Goal: Task Accomplishment & Management: Use online tool/utility

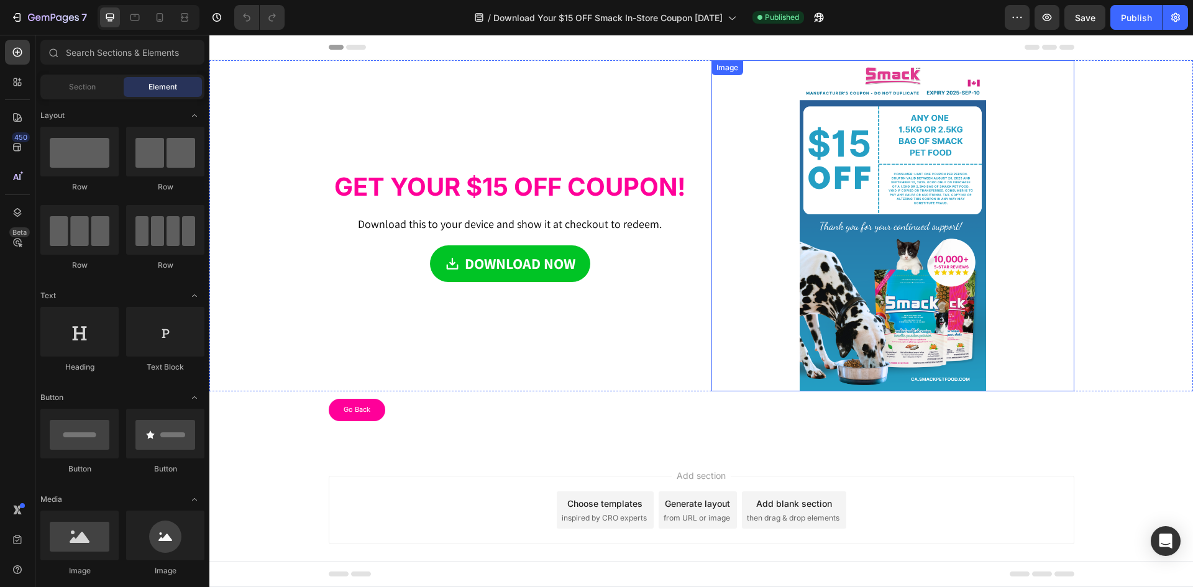
click at [864, 200] on img at bounding box center [893, 225] width 186 height 331
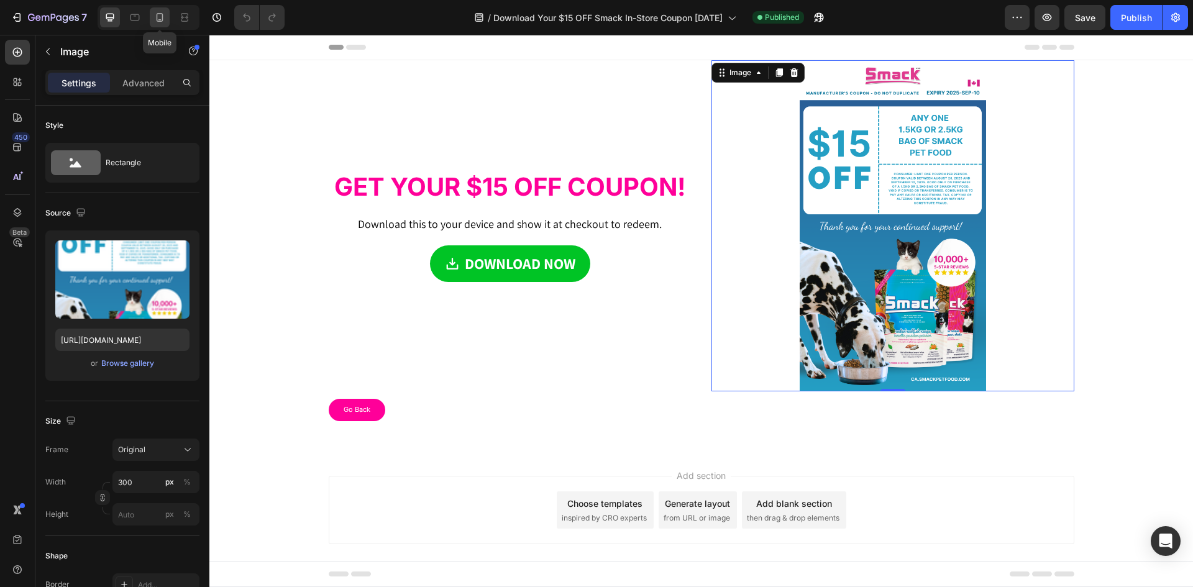
click at [165, 15] on icon at bounding box center [159, 17] width 12 height 12
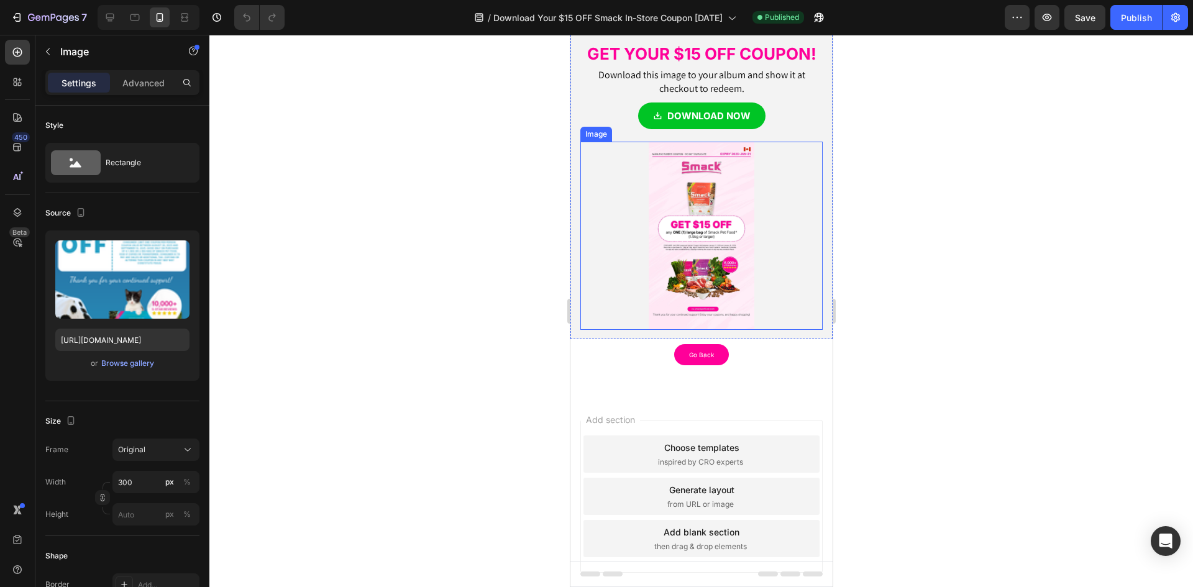
click at [718, 210] on img at bounding box center [701, 236] width 106 height 188
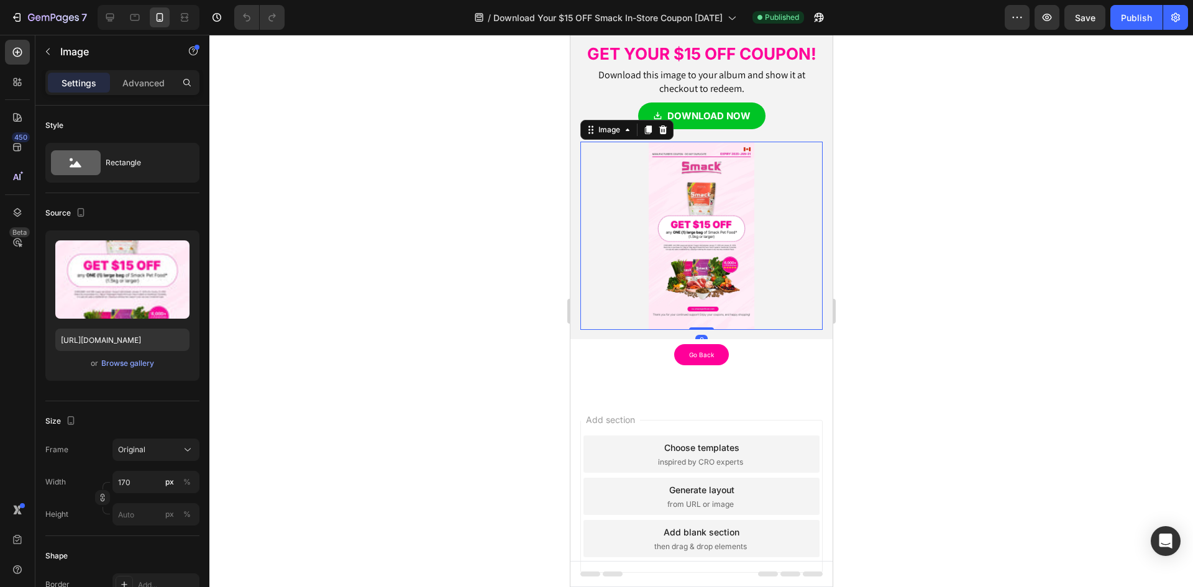
scroll to position [15, 0]
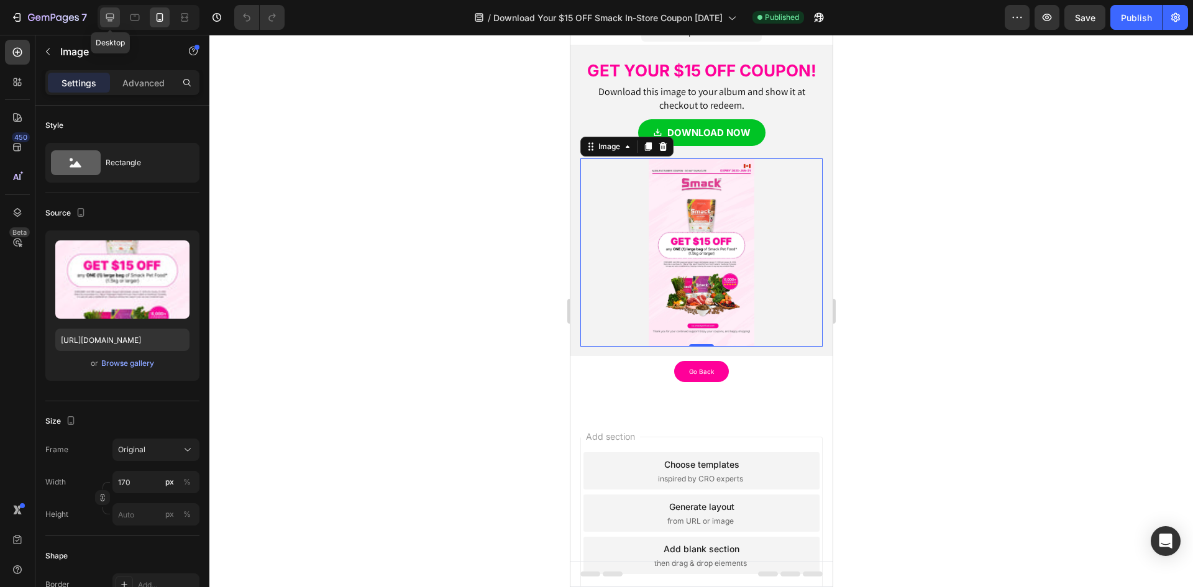
click at [112, 14] on icon at bounding box center [110, 18] width 8 height 8
type input "[URL][DOMAIN_NAME]"
type input "370"
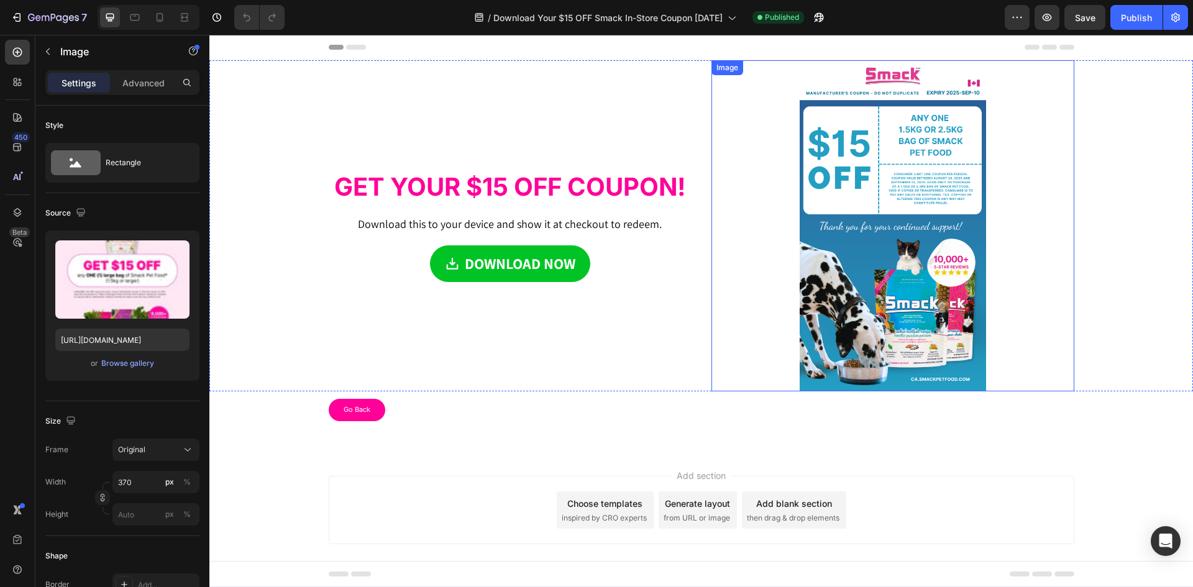
click at [859, 209] on img at bounding box center [893, 225] width 186 height 331
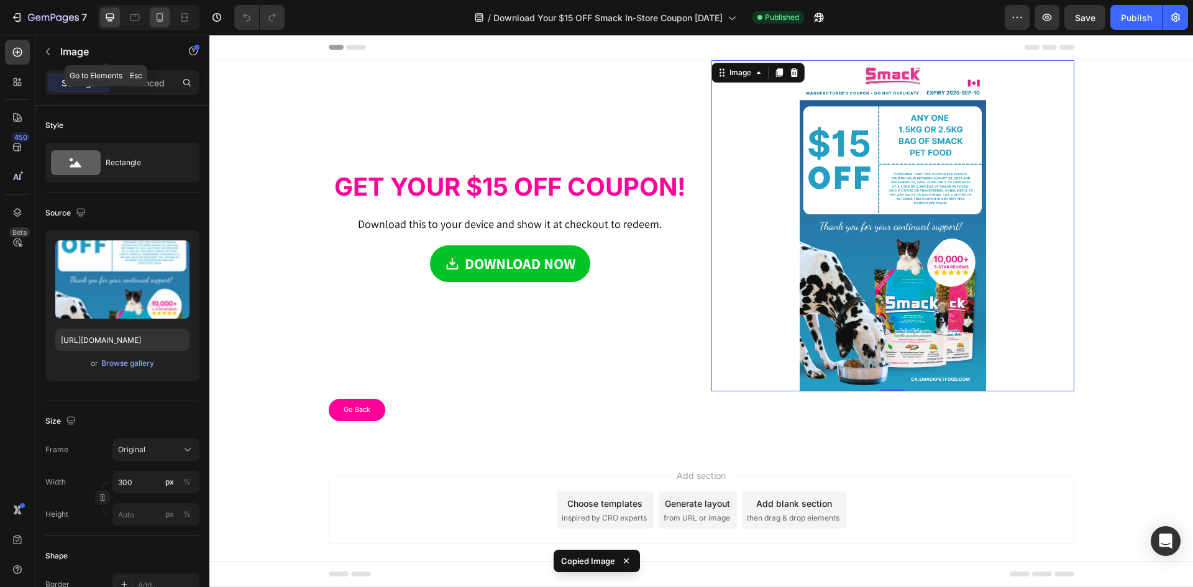
click at [170, 13] on div at bounding box center [160, 17] width 20 height 20
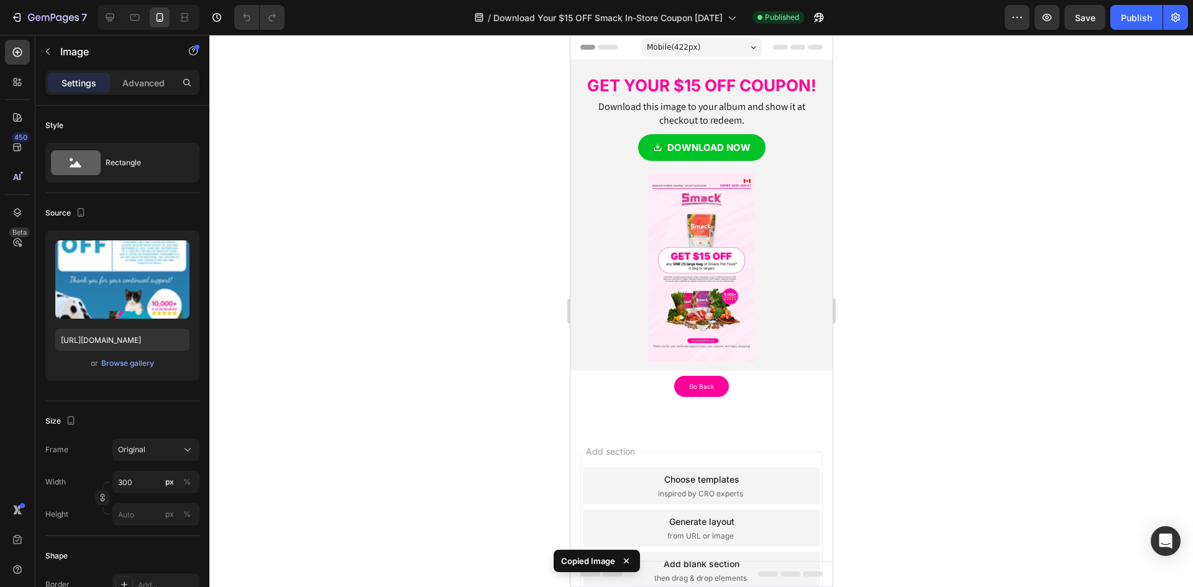
click at [729, 235] on img at bounding box center [701, 267] width 106 height 188
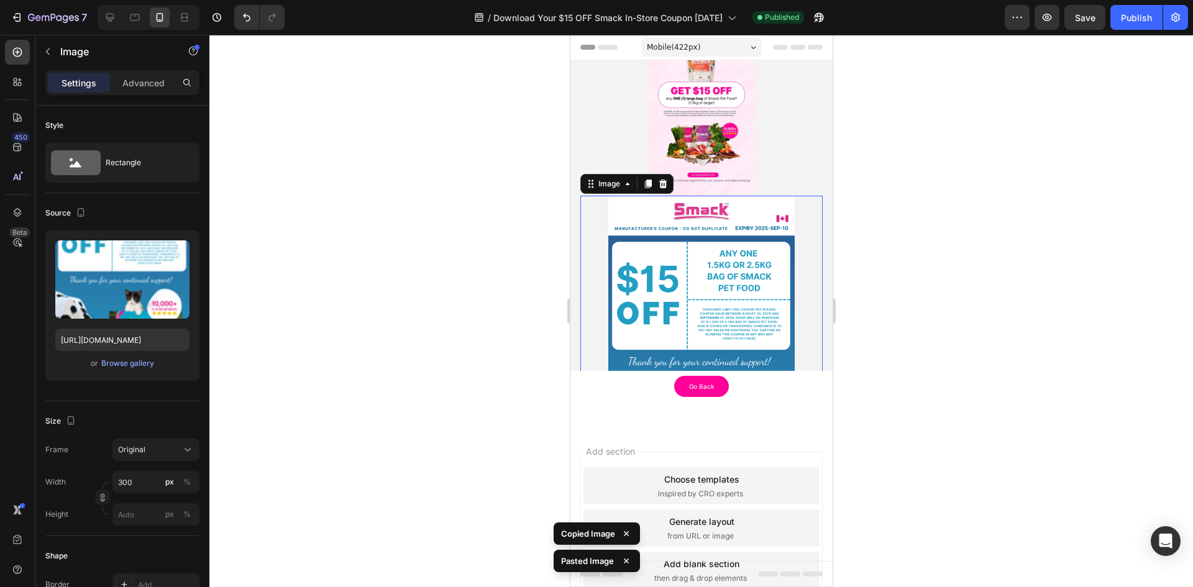
click at [724, 165] on img at bounding box center [701, 102] width 106 height 188
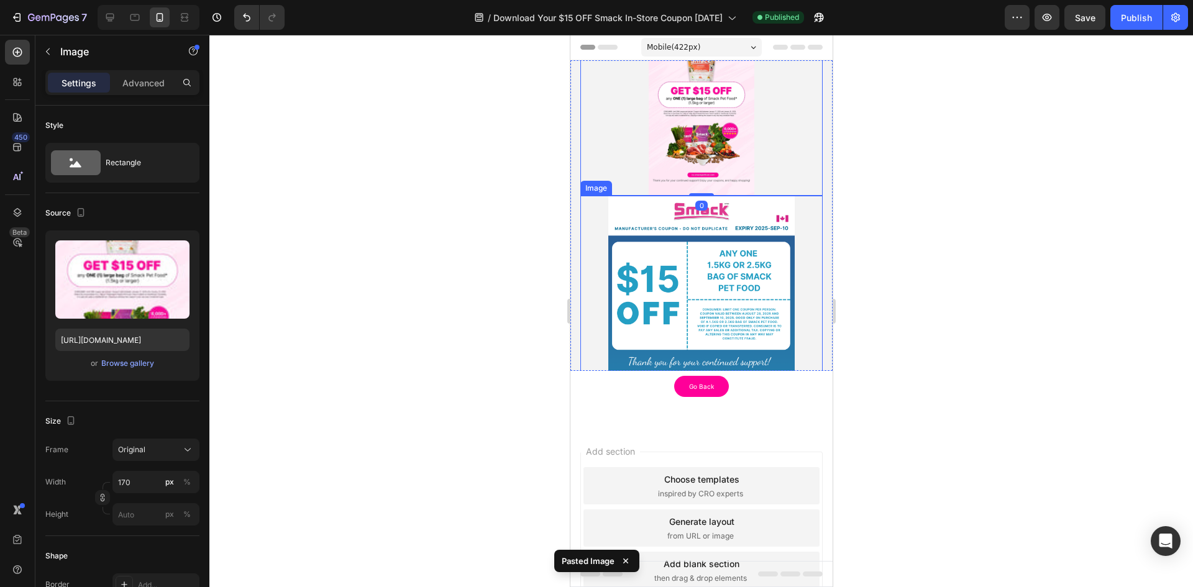
click at [722, 265] on img at bounding box center [701, 361] width 186 height 331
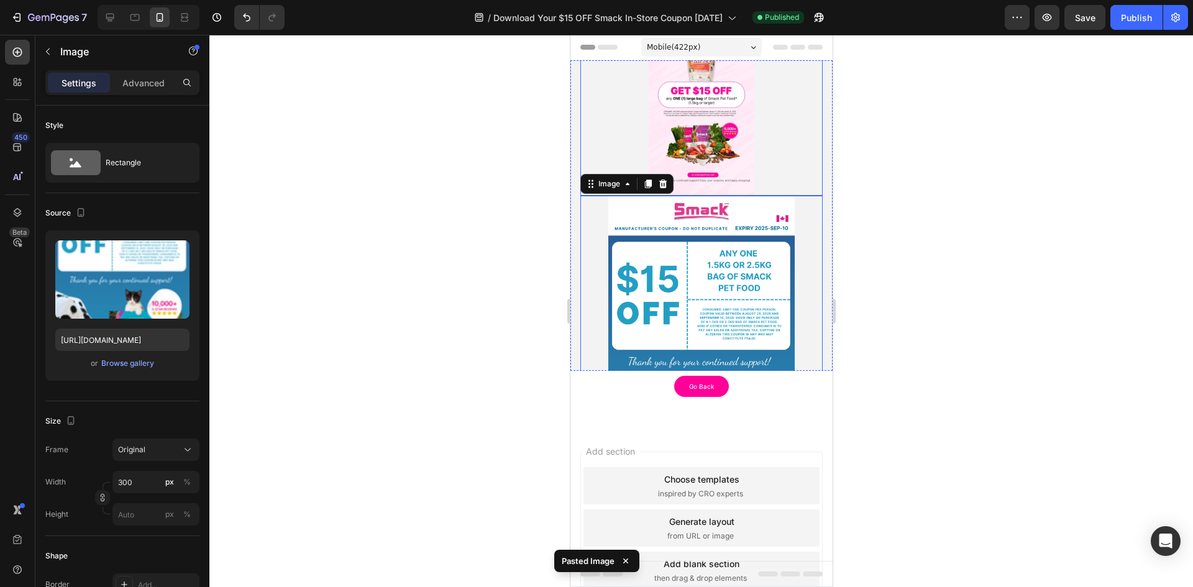
click at [690, 148] on img at bounding box center [701, 102] width 106 height 188
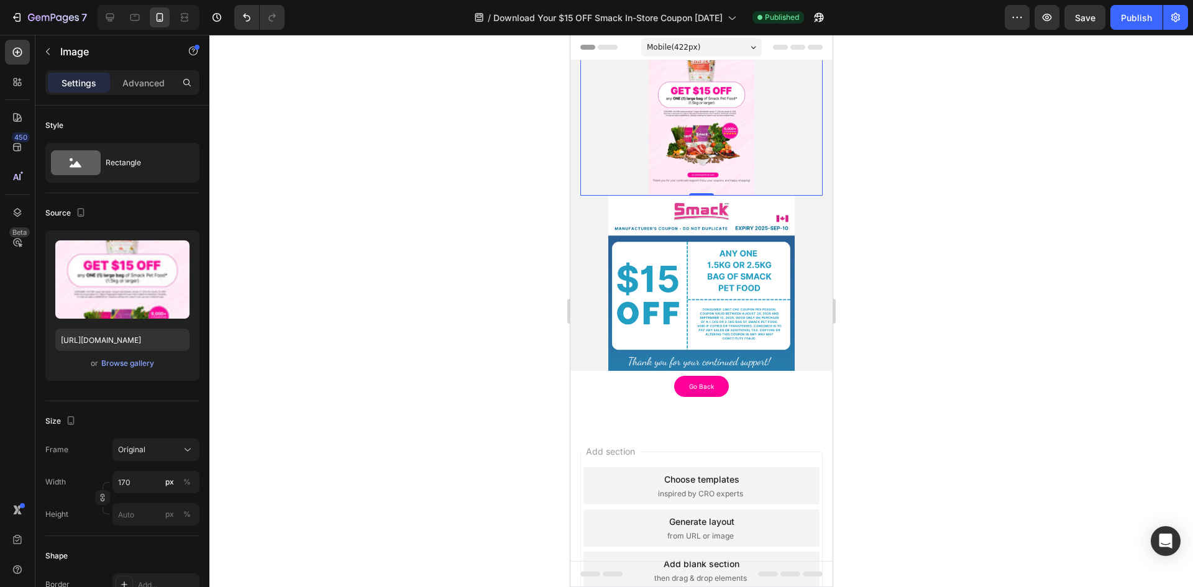
click at [721, 115] on img at bounding box center [701, 102] width 106 height 188
click at [692, 115] on img at bounding box center [701, 102] width 106 height 188
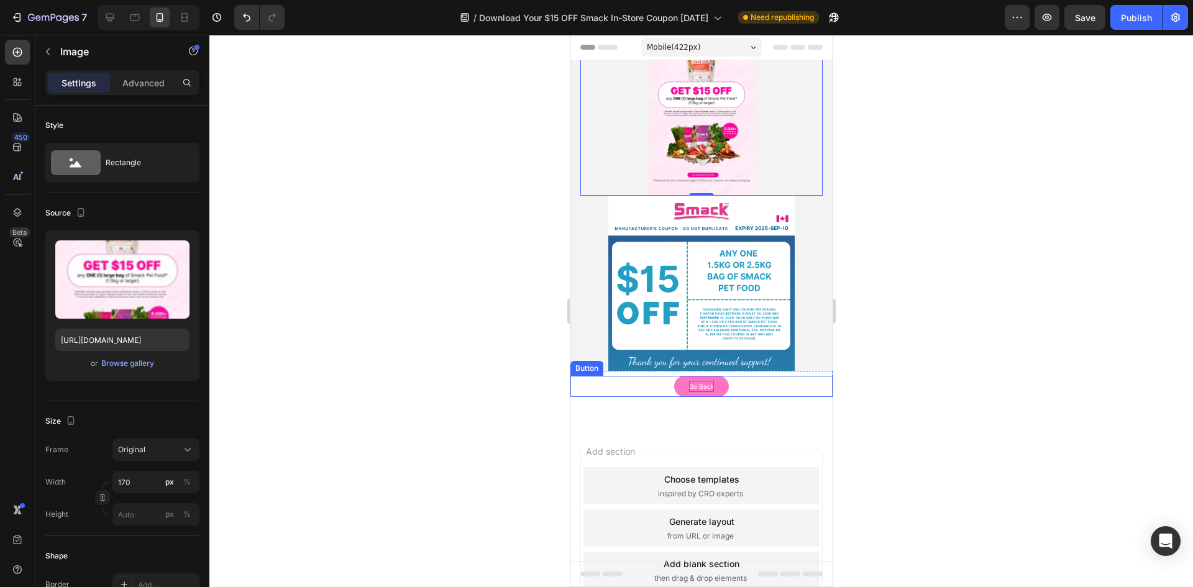
click at [701, 390] on p "Go Back" at bounding box center [700, 386] width 25 height 11
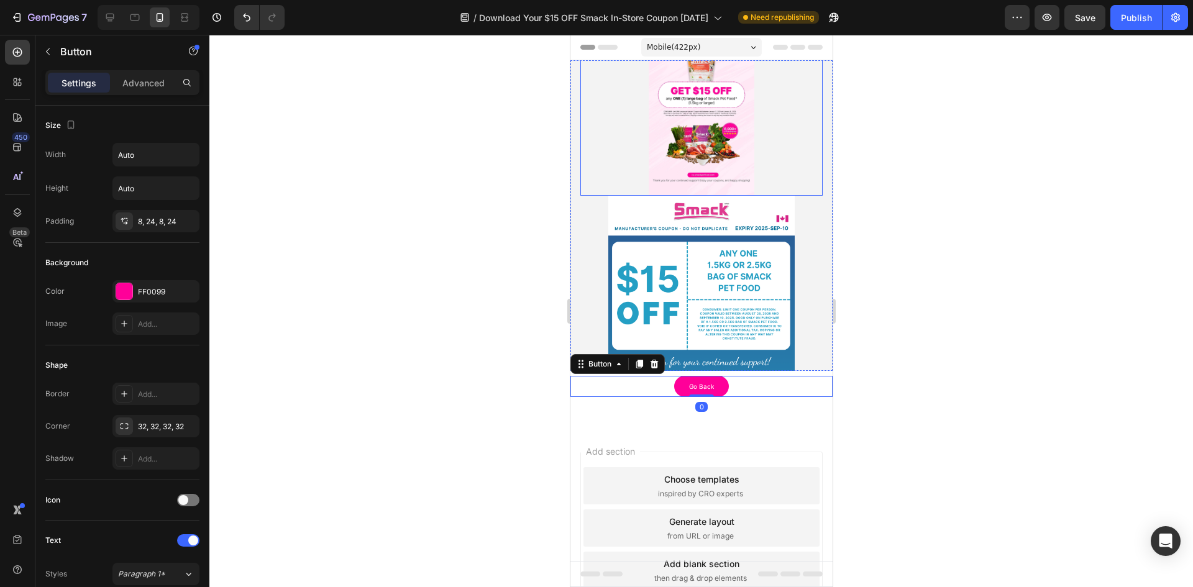
click at [698, 116] on img at bounding box center [701, 102] width 106 height 188
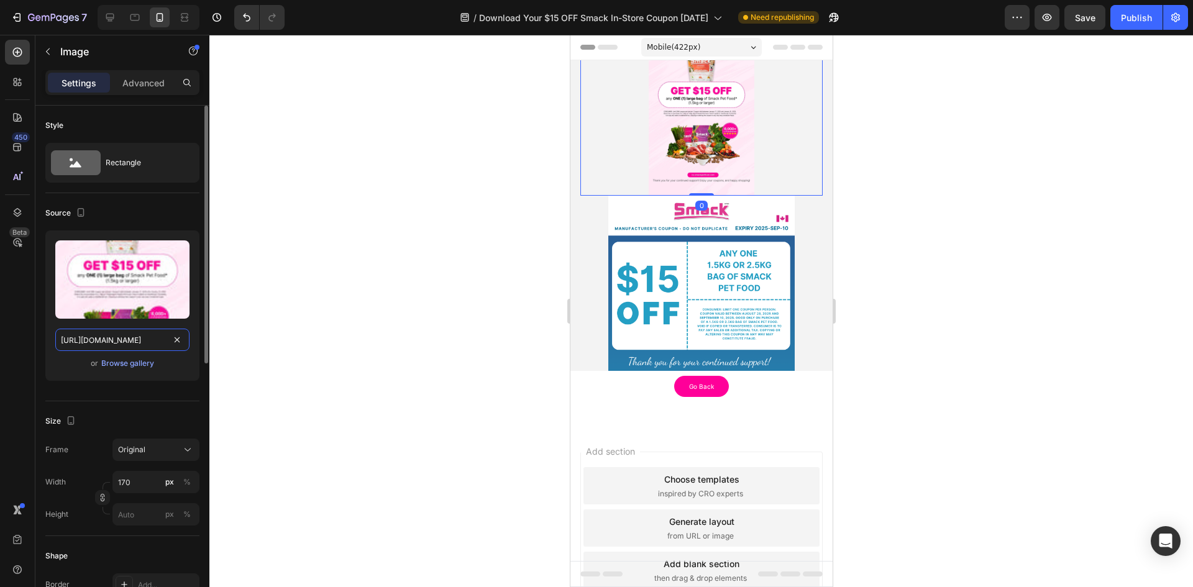
click at [136, 344] on input "https://cdn.shopify.com/s/files/1/0323/7685/files/gempages_481486671871739038-b…" at bounding box center [122, 340] width 134 height 22
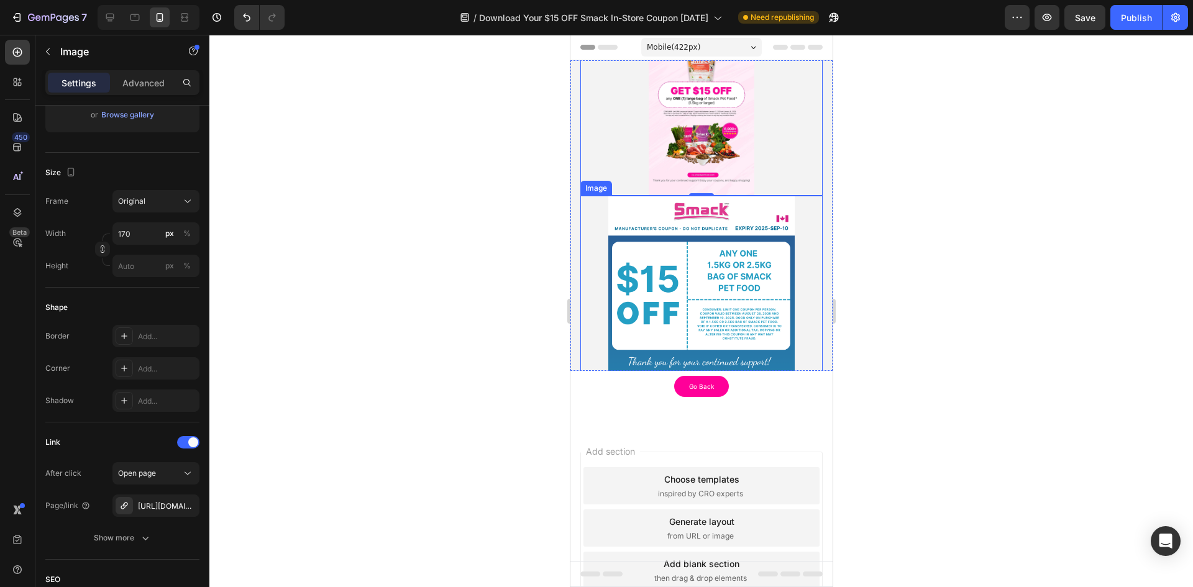
click at [711, 286] on img at bounding box center [701, 361] width 186 height 331
click at [731, 145] on img at bounding box center [701, 102] width 106 height 188
click at [750, 282] on img at bounding box center [701, 361] width 186 height 331
click at [705, 136] on img at bounding box center [701, 102] width 106 height 188
click at [106, 11] on icon at bounding box center [110, 17] width 12 height 12
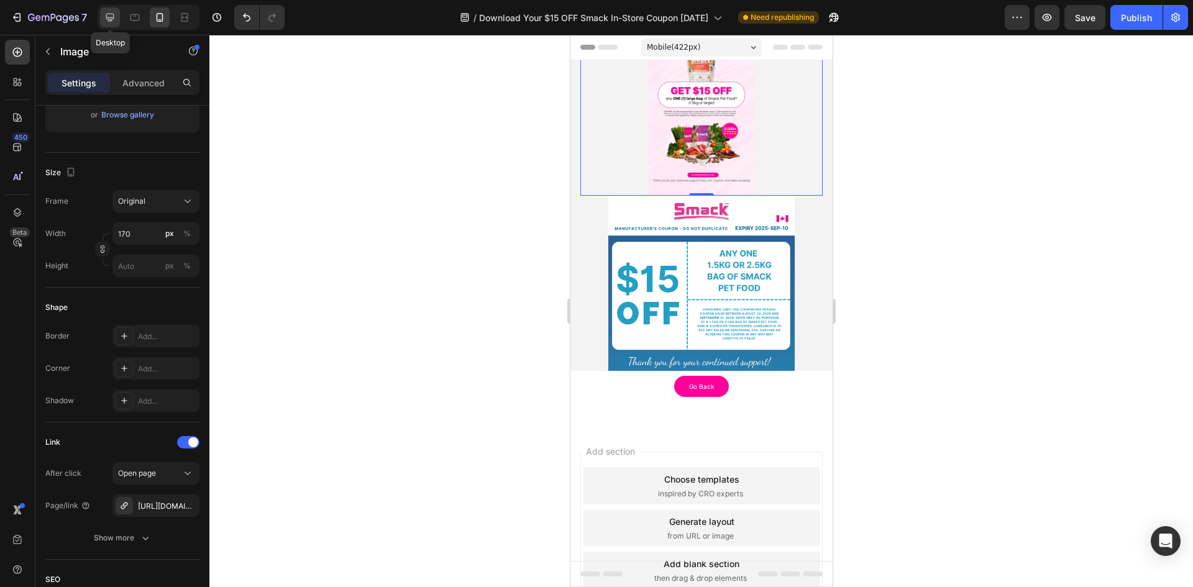
type input "[URL][DOMAIN_NAME]"
type input "370"
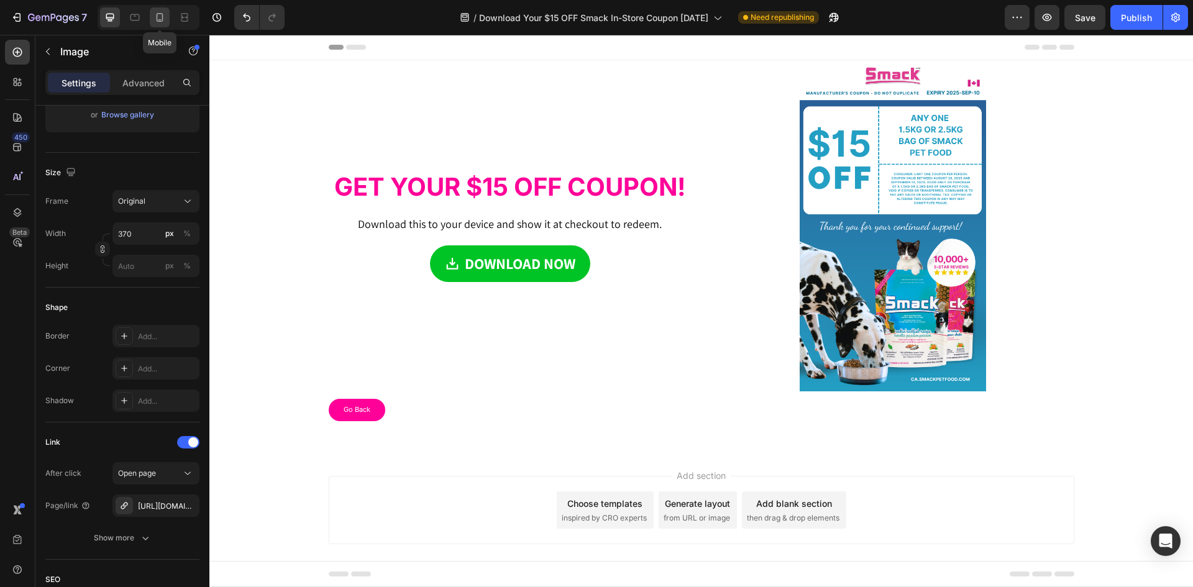
click at [167, 21] on div at bounding box center [160, 17] width 20 height 20
type input "https://cdn.shopify.com/s/files/1/0323/7685/files/gempages_481486671871739038-b…"
type input "170"
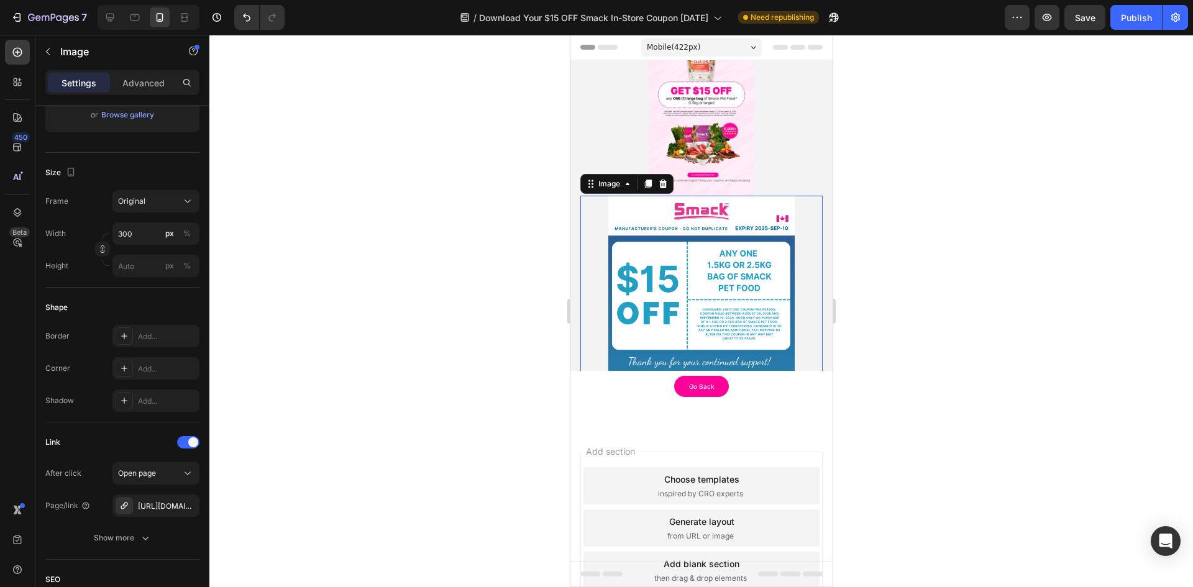
click at [726, 279] on img at bounding box center [701, 361] width 186 height 331
click at [665, 182] on icon at bounding box center [662, 184] width 10 height 10
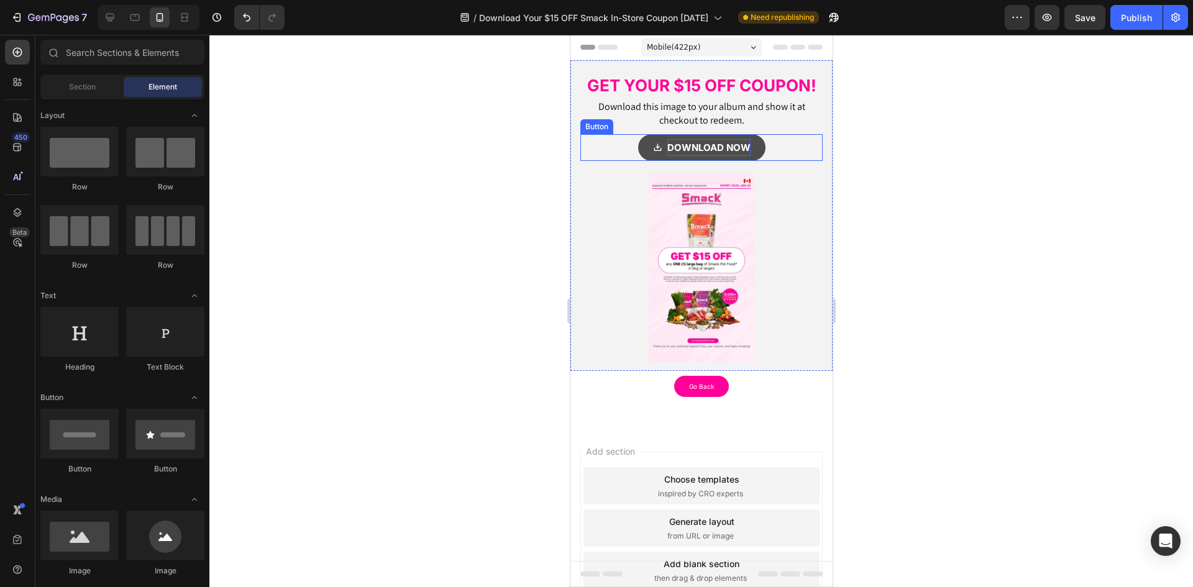
click at [716, 146] on strong "DOWNLOAD NOW" at bounding box center [708, 148] width 83 height 12
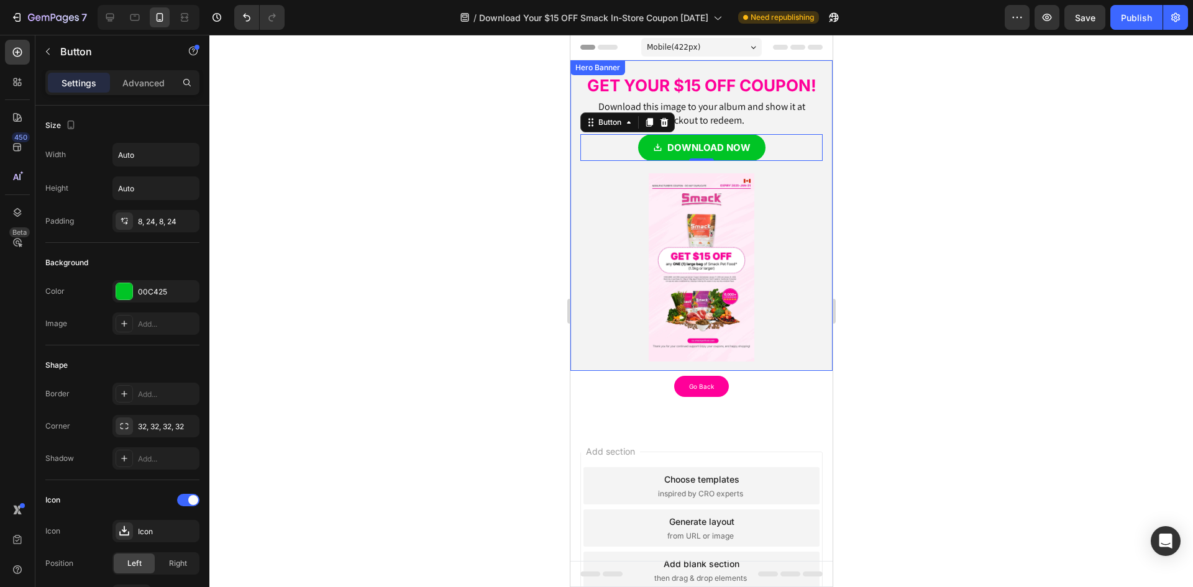
click at [751, 247] on link at bounding box center [701, 267] width 242 height 188
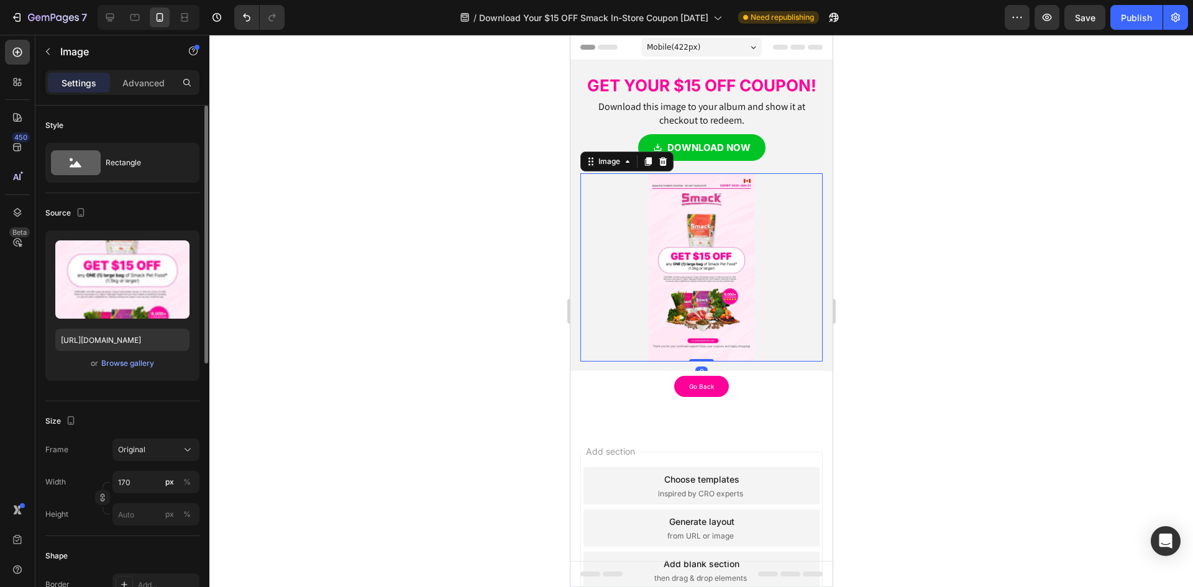
scroll to position [124, 0]
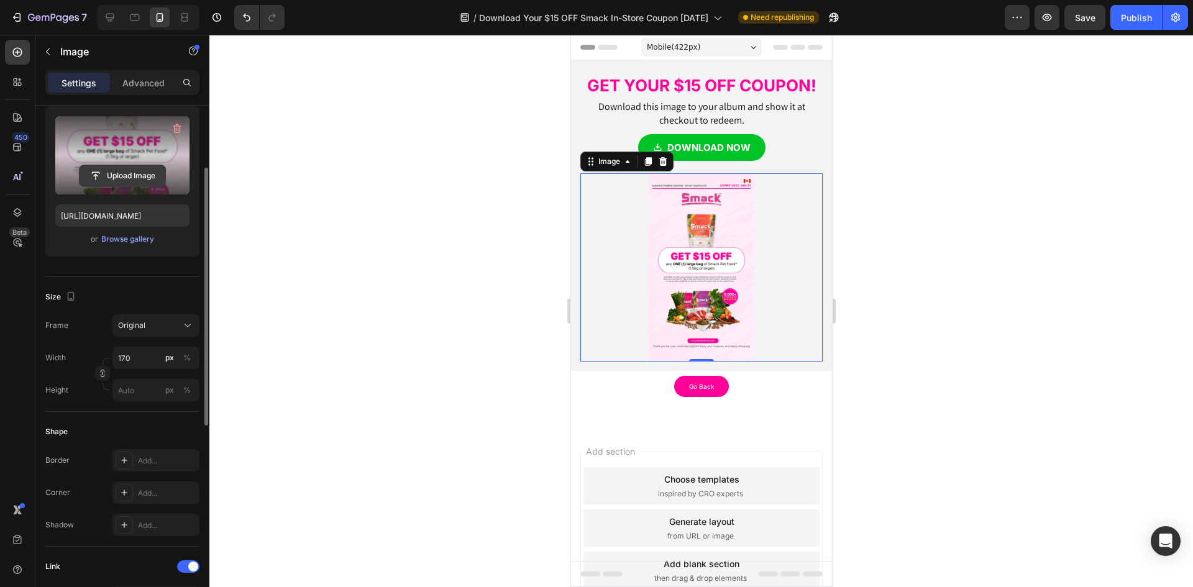
click at [108, 169] on input "file" at bounding box center [123, 175] width 86 height 21
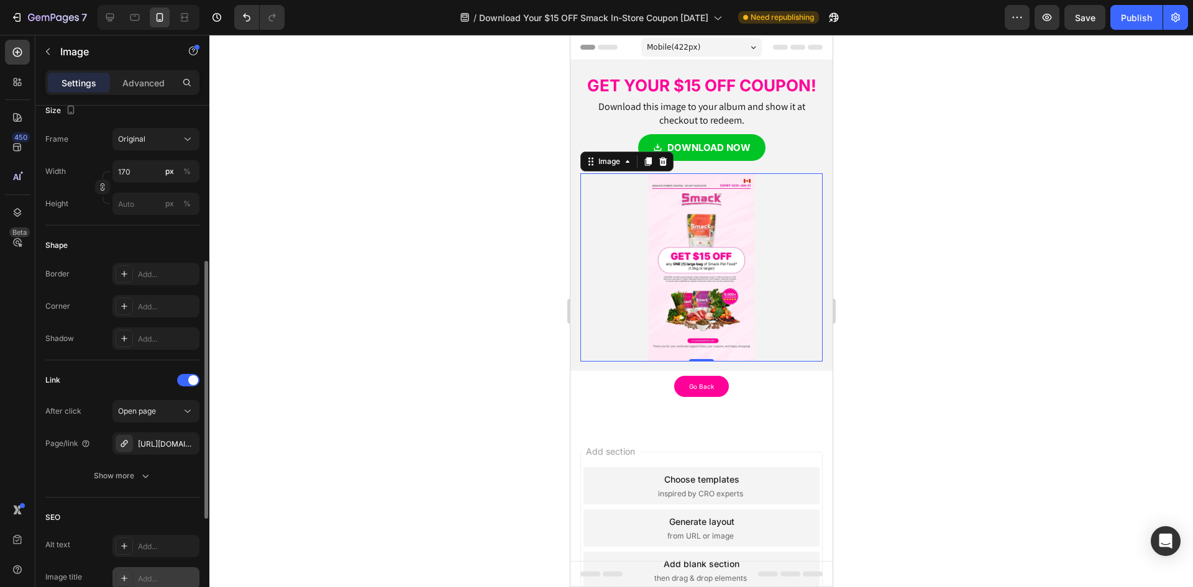
scroll to position [435, 0]
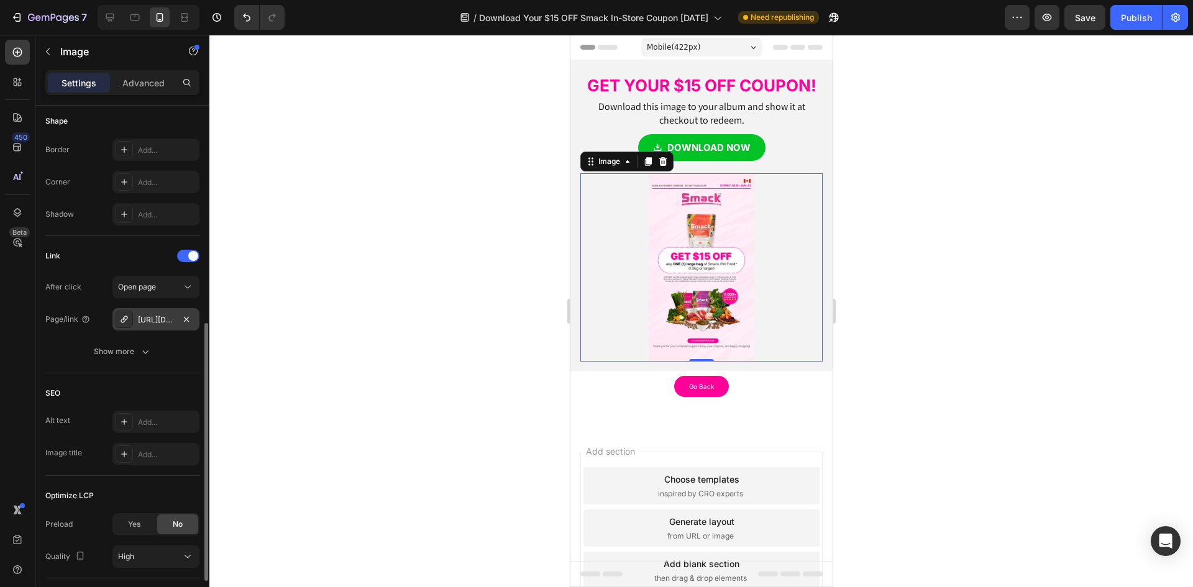
click at [153, 322] on div "https://drive.google.com/uc?export=download&id=1cQ_9GsNU69GlRIbV1xyCa3htdihglgpo" at bounding box center [156, 319] width 36 height 11
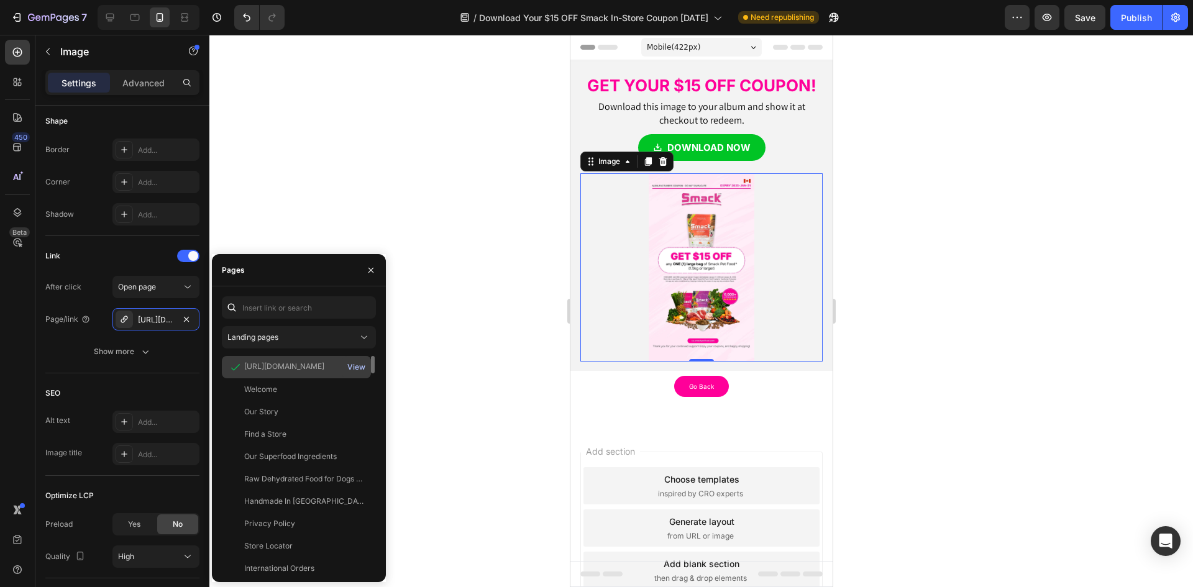
click at [352, 368] on div "View" at bounding box center [356, 367] width 18 height 11
click at [459, 318] on div at bounding box center [701, 311] width 984 height 552
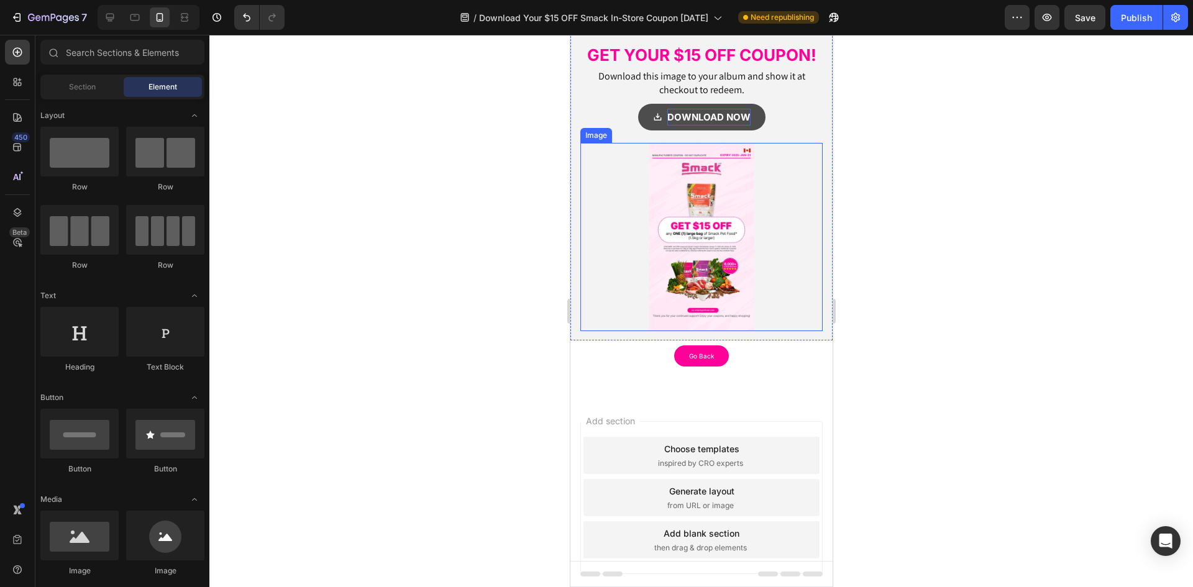
scroll to position [0, 0]
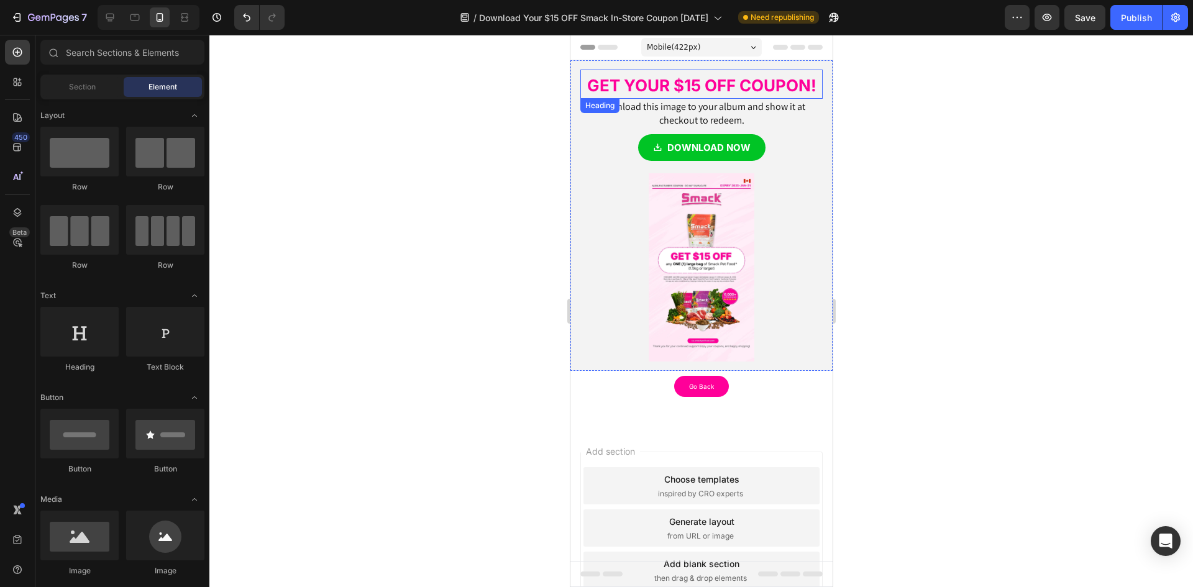
click at [701, 88] on strong "GET YOUR $15 OFF COUPON!" at bounding box center [701, 85] width 229 height 19
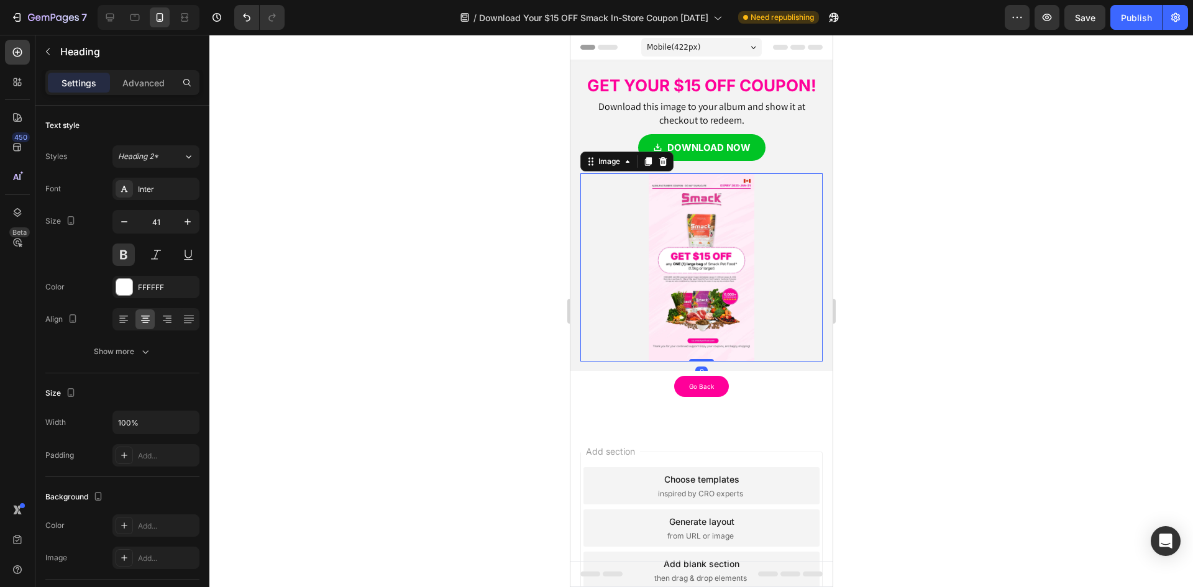
click at [688, 241] on img at bounding box center [701, 267] width 106 height 188
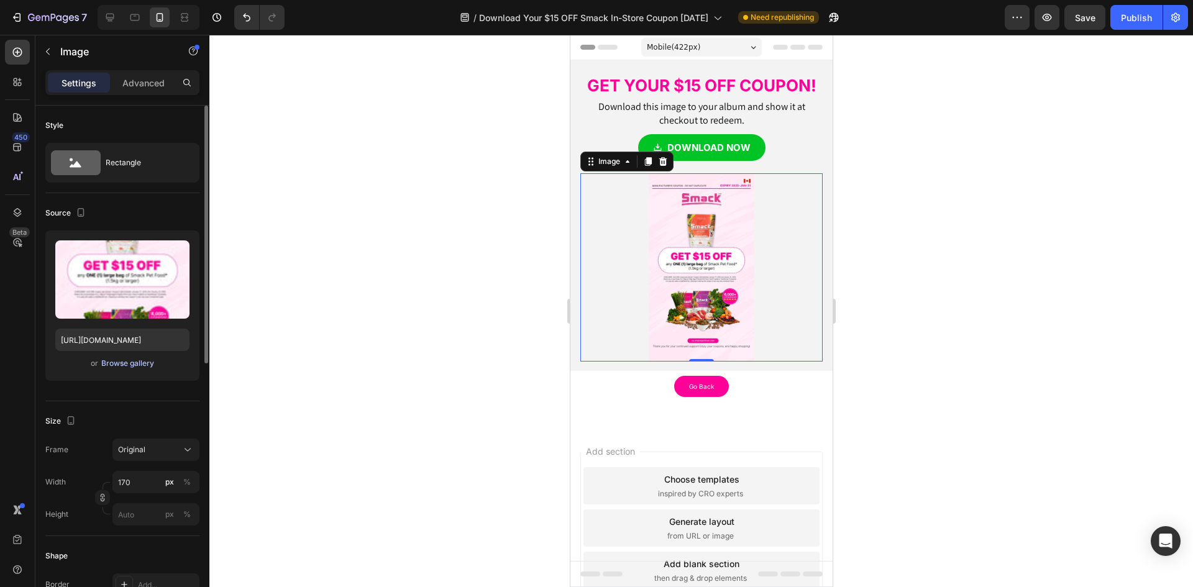
click at [122, 360] on div "Browse gallery" at bounding box center [127, 363] width 53 height 11
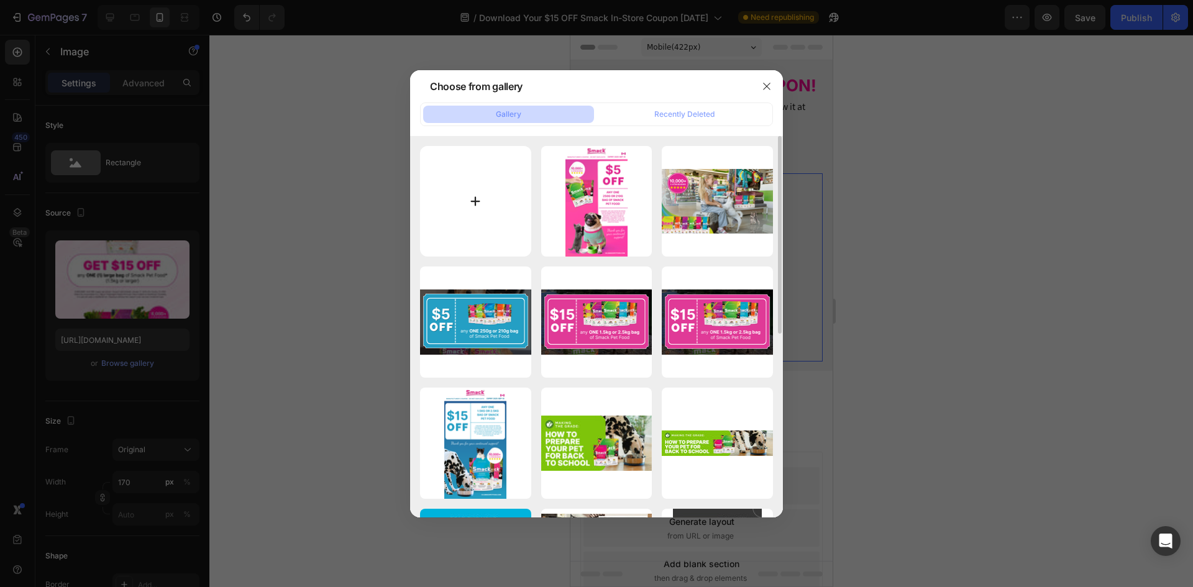
click at [465, 187] on input "file" at bounding box center [475, 201] width 111 height 111
type input "C:\fakepath\CAD.jpg"
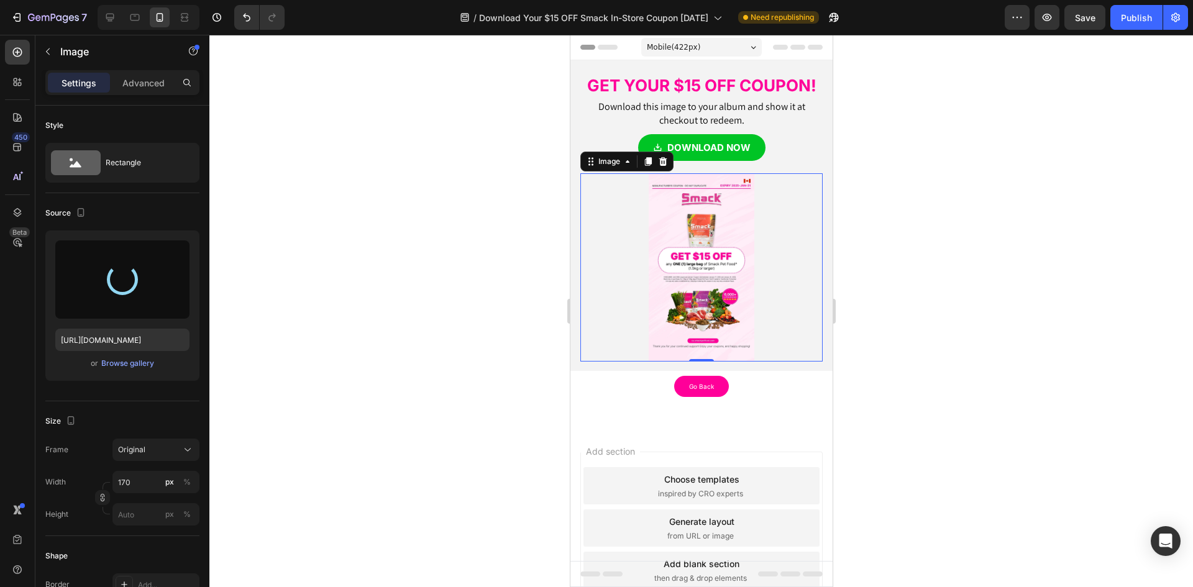
type input "https://cdn.shopify.com/s/files/1/0323/7685/files/gempages_481486671871739038-c…"
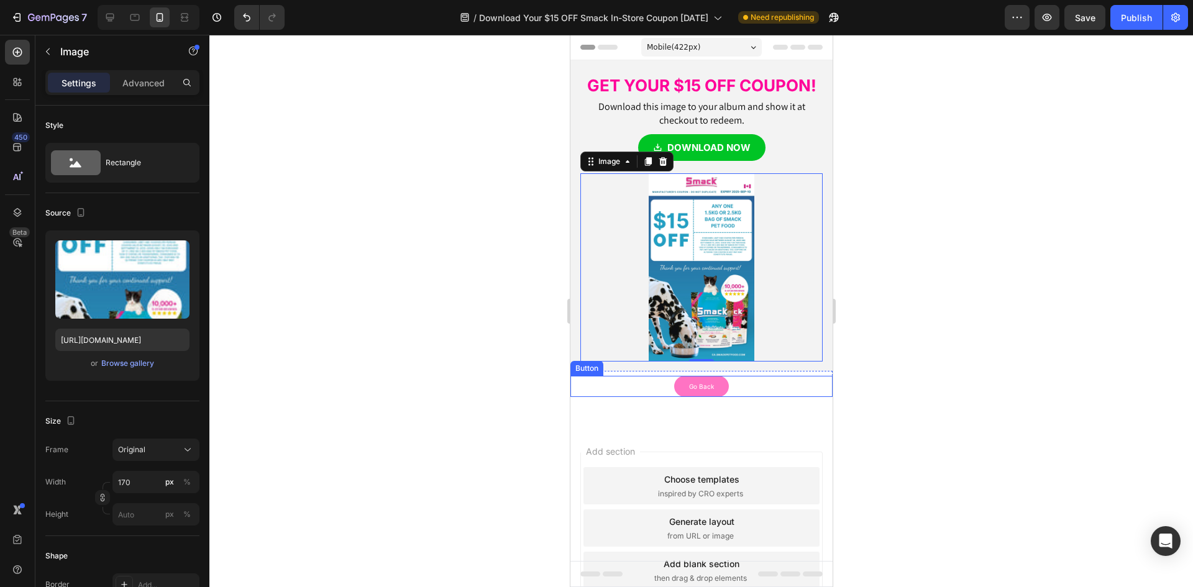
click at [716, 391] on link "Go Back" at bounding box center [700, 386] width 55 height 21
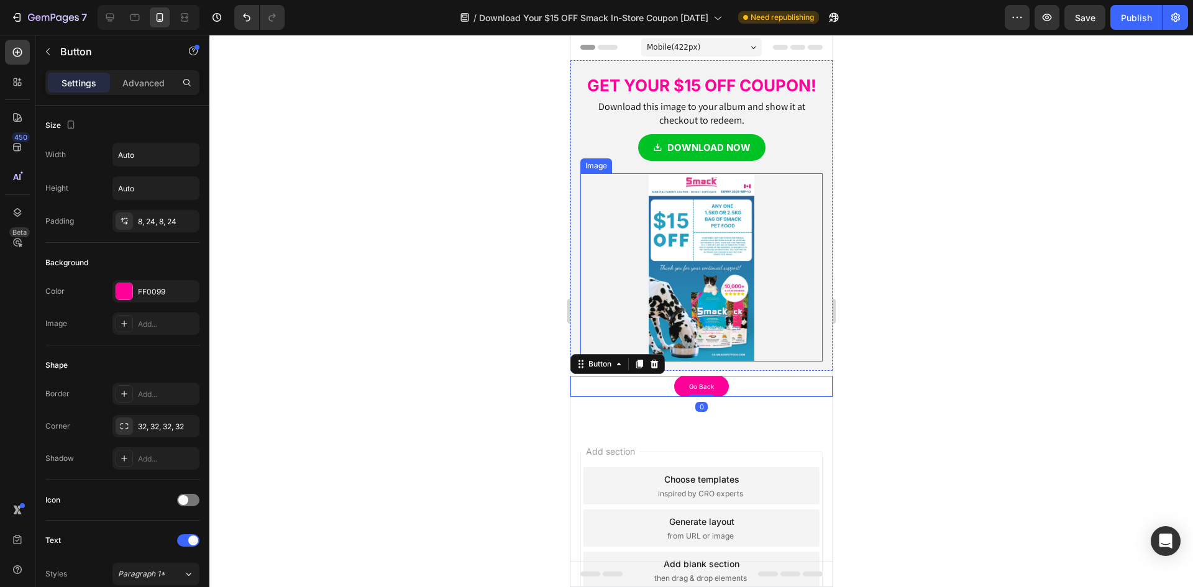
click at [728, 329] on img at bounding box center [701, 267] width 106 height 188
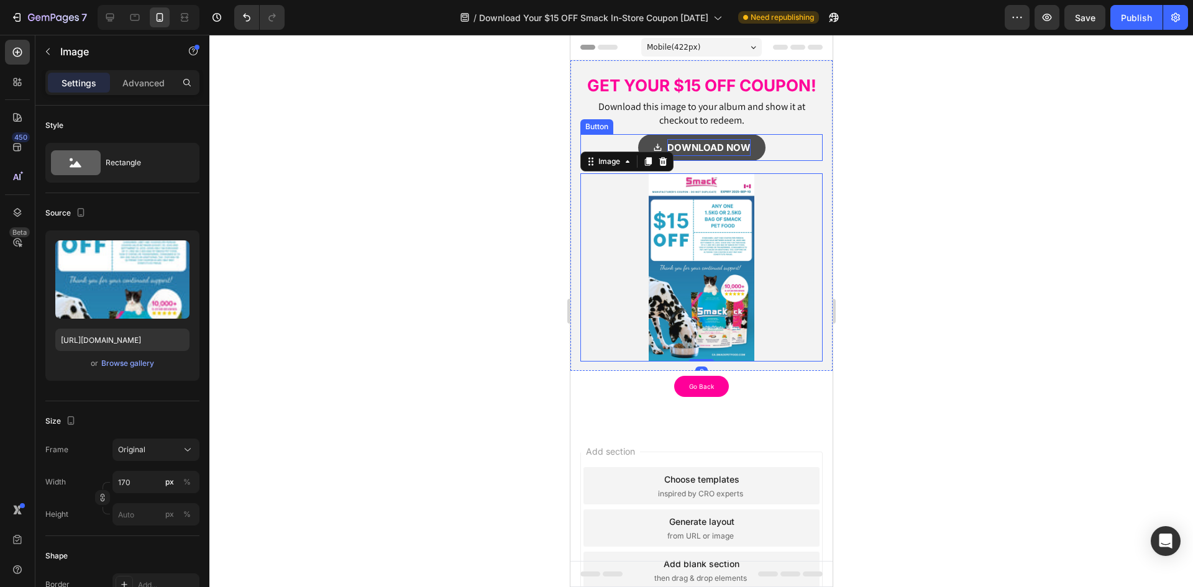
click at [711, 141] on p "DOWNLOAD NOW" at bounding box center [708, 147] width 83 height 17
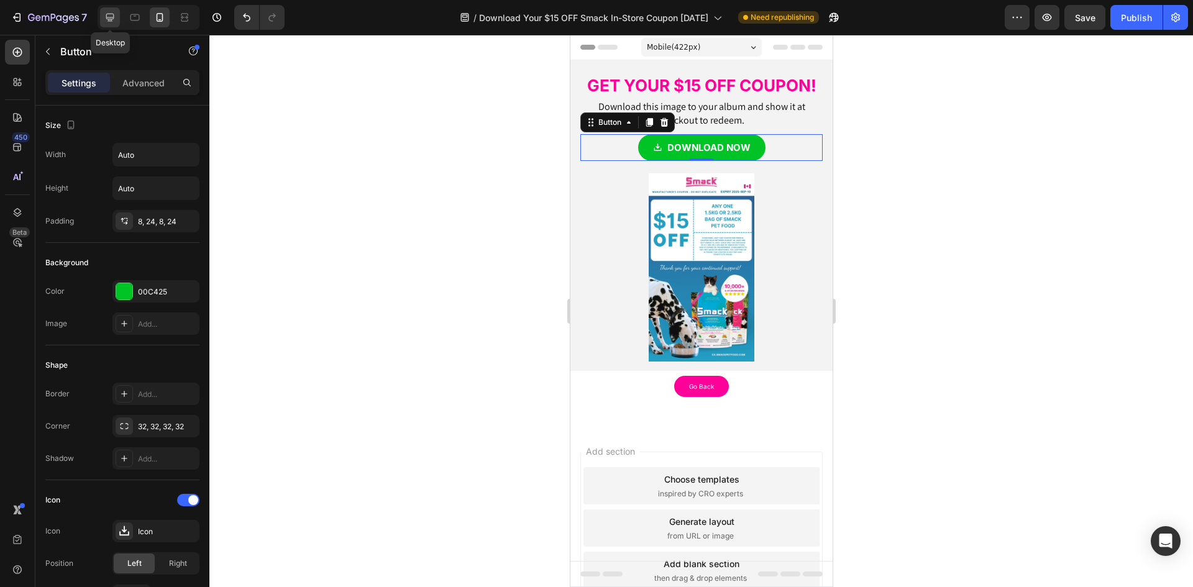
click at [110, 15] on icon at bounding box center [110, 17] width 12 height 12
type input "24"
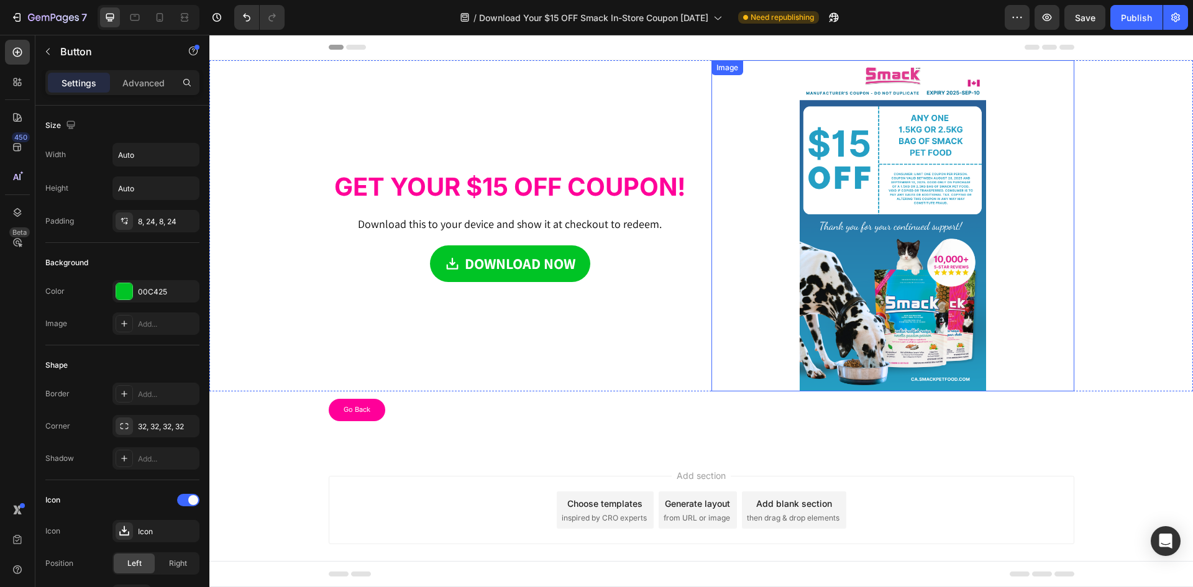
click at [858, 183] on img at bounding box center [893, 225] width 186 height 331
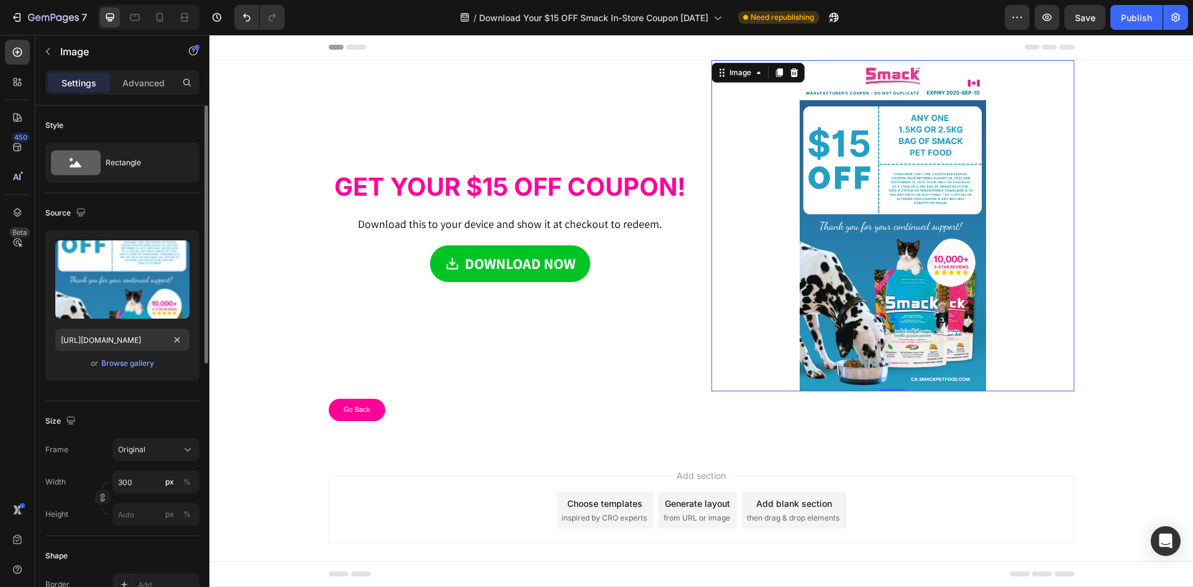
scroll to position [62, 0]
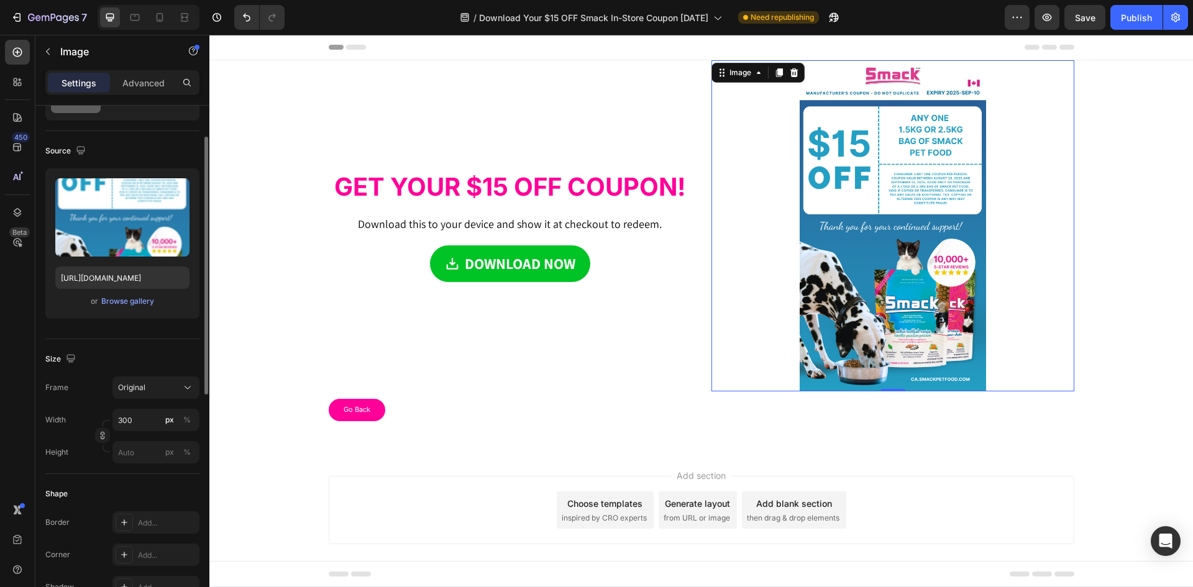
click at [864, 208] on img at bounding box center [893, 225] width 186 height 331
click at [98, 279] on input "https://cdn.shopify.com/s/files/1/0323/7685/files/gempages_481486671871739038-9…" at bounding box center [122, 278] width 134 height 22
click at [130, 347] on div "Size Frame Original Width 300 px % Height px %" at bounding box center [122, 406] width 154 height 135
click at [122, 276] on input "https://cdn.shopify.com/s/files/1/0323/7685/files/gempages_481486671871739038-9…" at bounding box center [122, 278] width 134 height 22
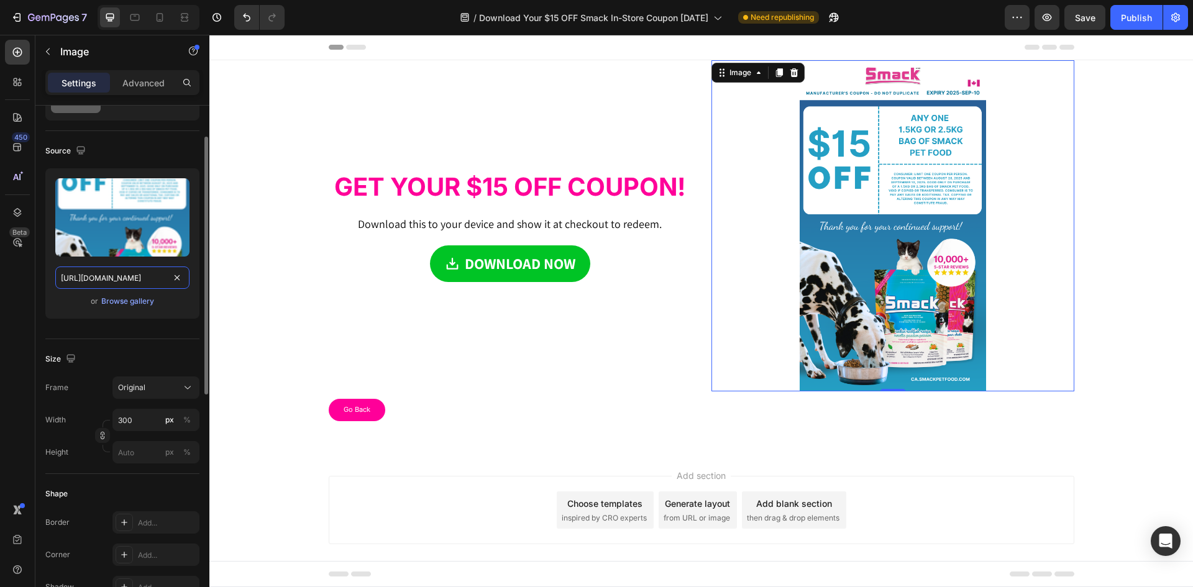
click at [122, 276] on input "https://cdn.shopify.com/s/files/1/0323/7685/files/gempages_481486671871739038-9…" at bounding box center [122, 278] width 134 height 22
click at [120, 328] on div "Upload Image https://cdn.shopify.com/s/files/1/0323/7685/files/gempages_4814866…" at bounding box center [122, 248] width 154 height 160
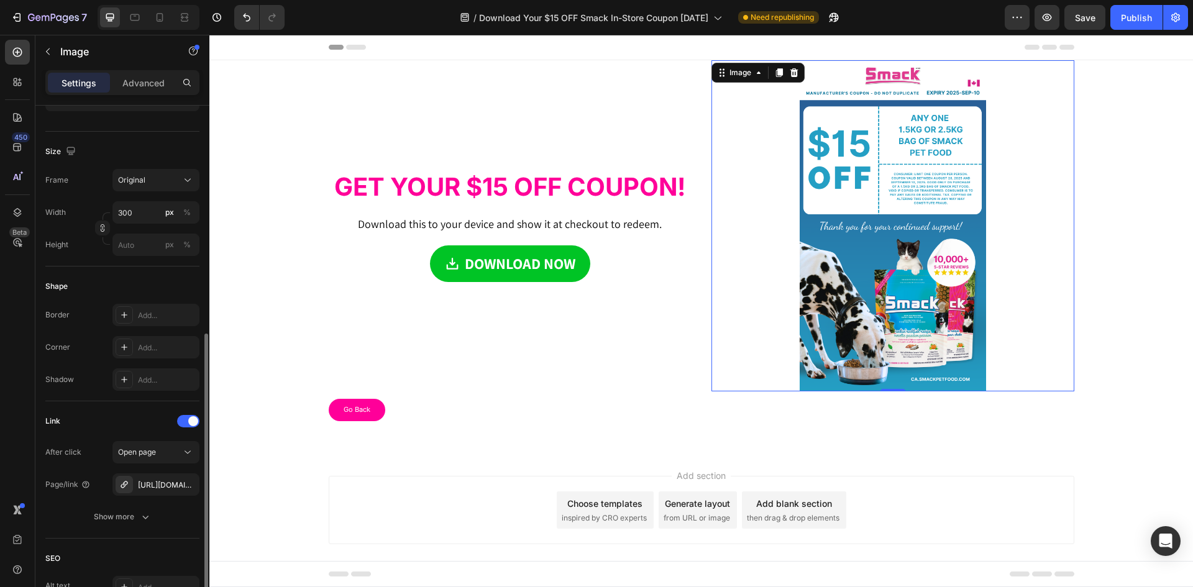
scroll to position [394, 0]
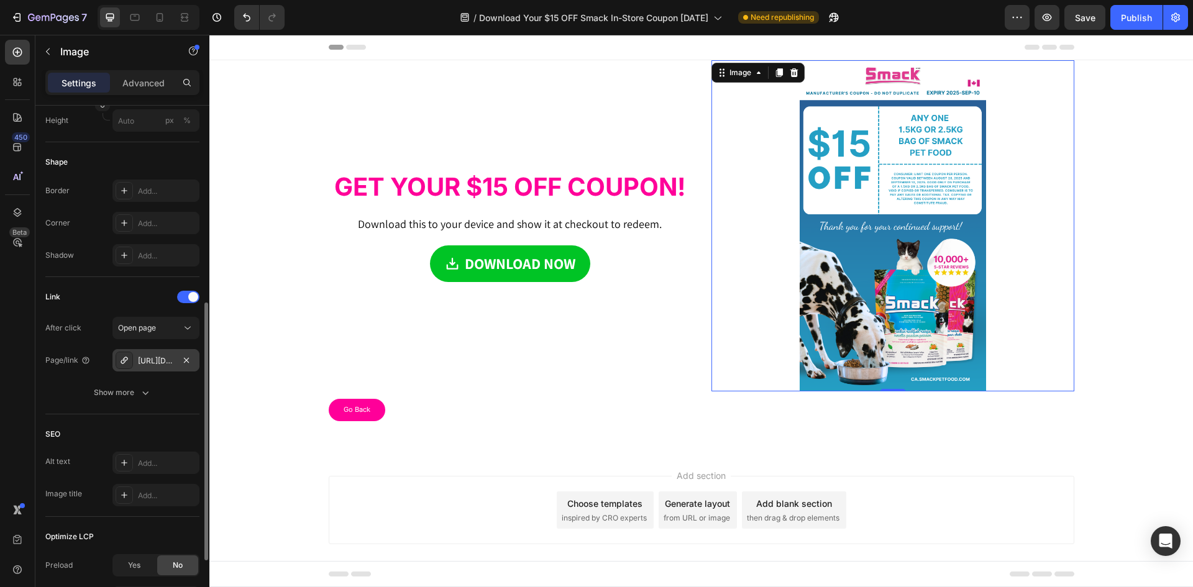
click at [151, 355] on div "https://drive.google.com/uc?export=download&id=1NB9ZmNe6ZuJLvwGUHfutGjEdA4Orlu65" at bounding box center [156, 360] width 36 height 11
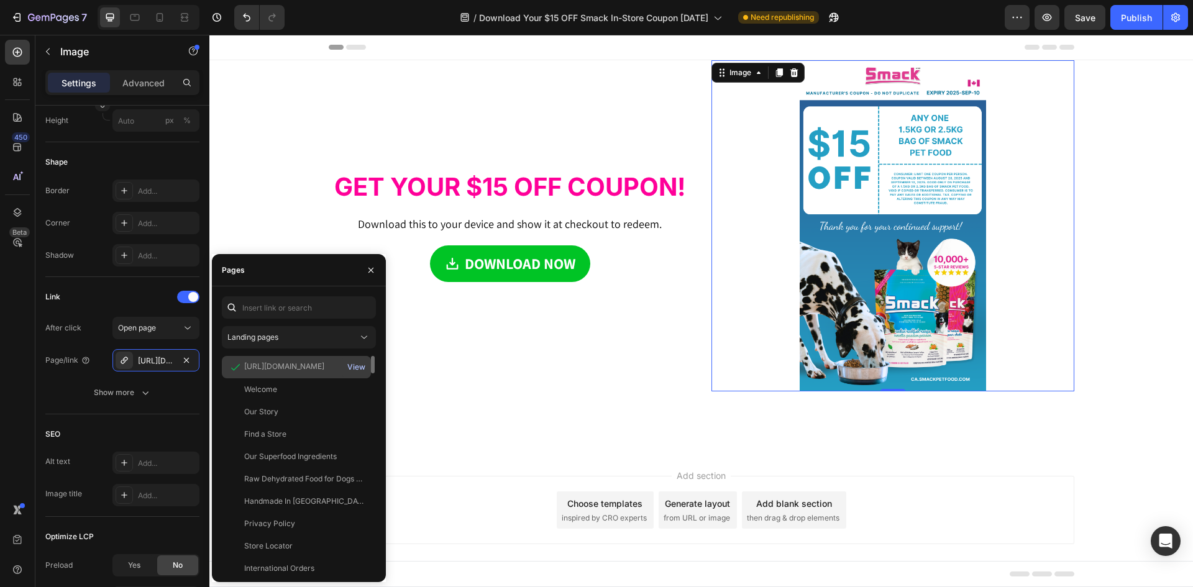
click at [357, 368] on div "View" at bounding box center [356, 367] width 18 height 11
click at [155, 15] on icon at bounding box center [159, 17] width 12 height 12
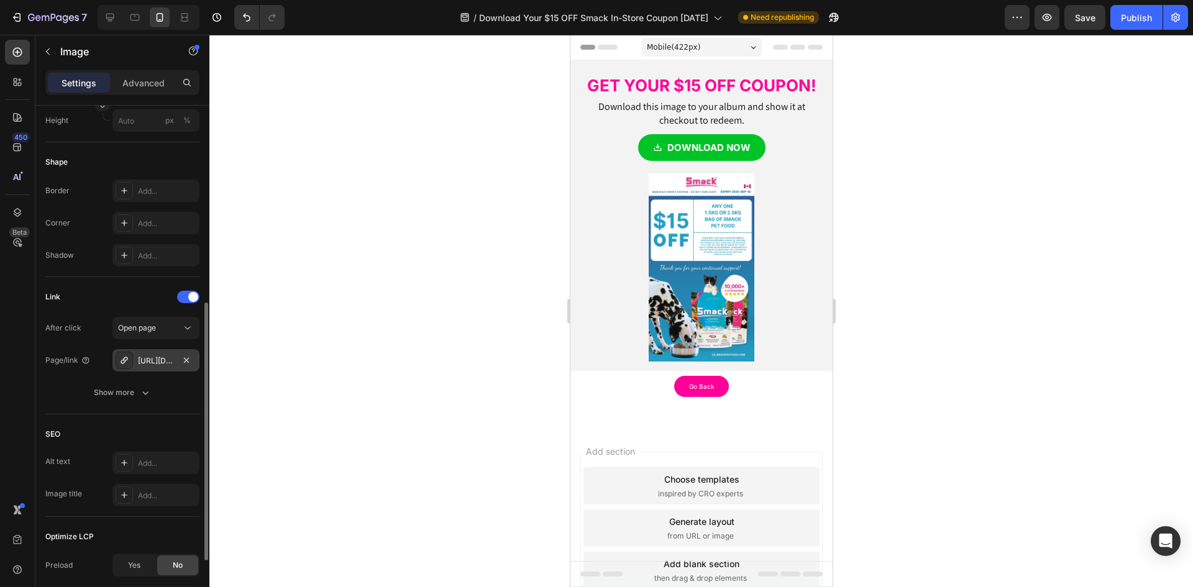
click at [158, 363] on div "https://drive.google.com/uc?export=download&id=1NB9ZmNe6ZuJLvwGUHfutGjEdA4Orlu65" at bounding box center [156, 360] width 36 height 11
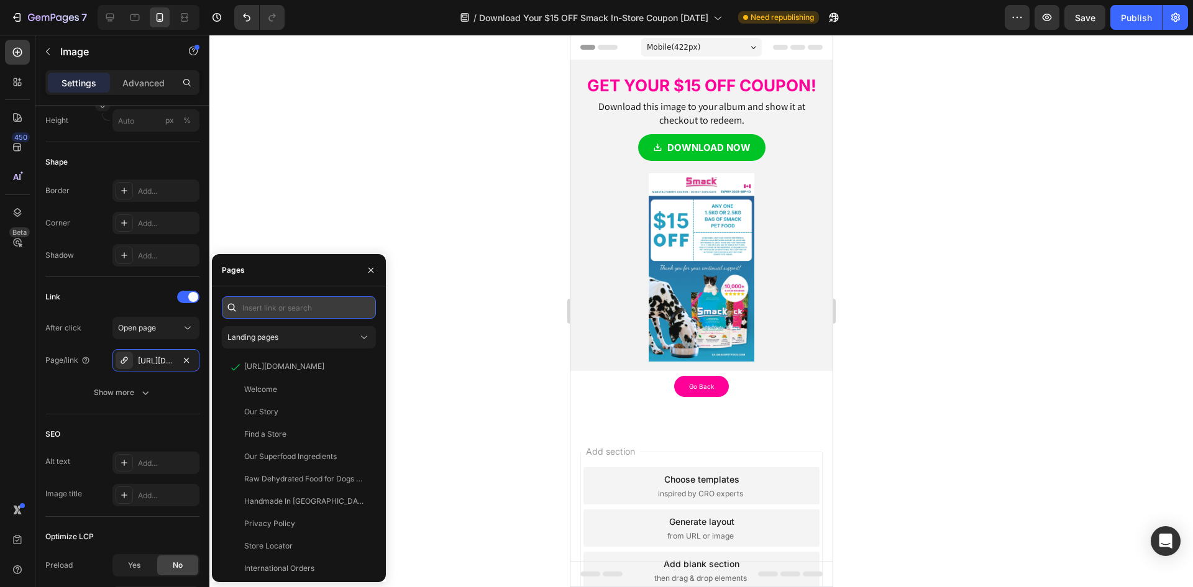
paste input "https://cdn.shopify.com/s/files/1/0323/7685/files/gempages_481486671871739038-9…"
type input "https://cdn.shopify.com/s/files/1/0323/7685/files/gempages_481486671871739038-9…"
click at [1003, 317] on div at bounding box center [701, 311] width 984 height 552
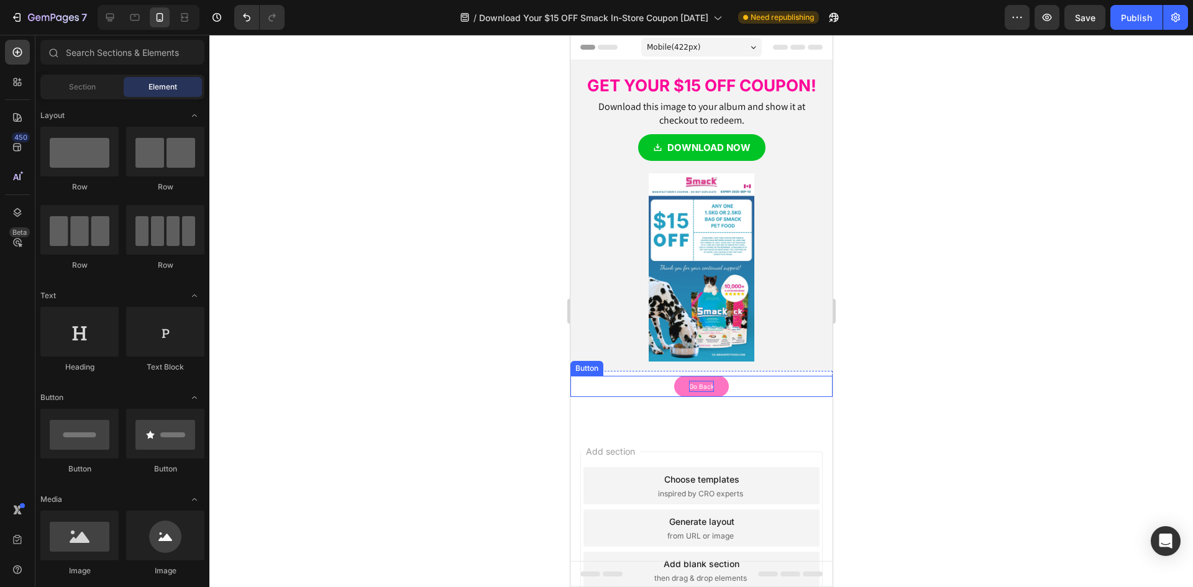
click at [688, 390] on p "Go Back" at bounding box center [700, 386] width 25 height 11
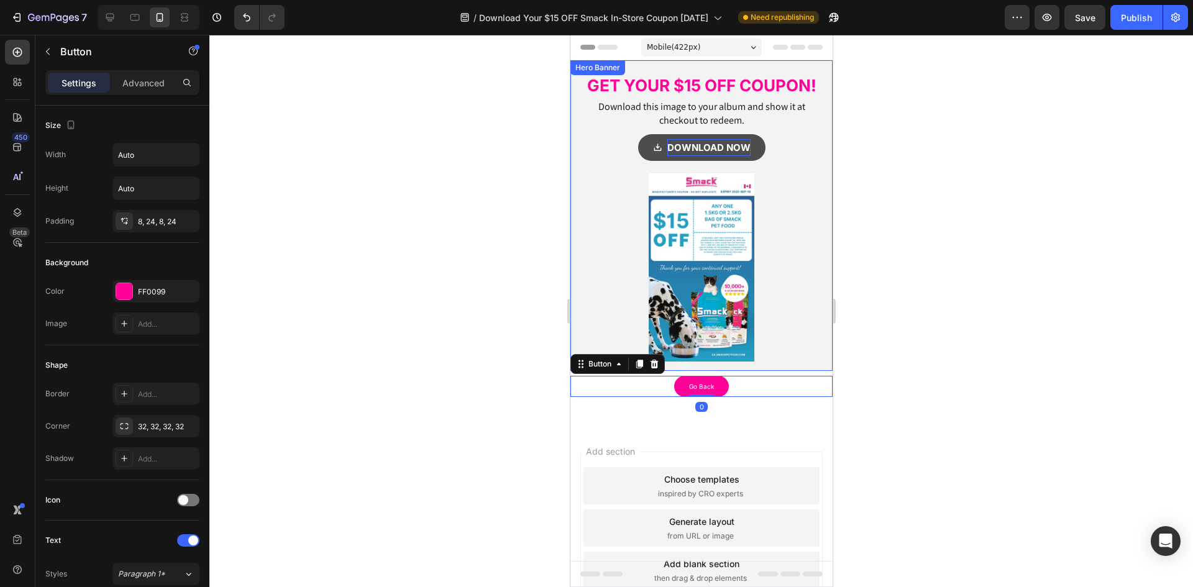
click at [677, 154] on p "DOWNLOAD NOW" at bounding box center [708, 147] width 83 height 17
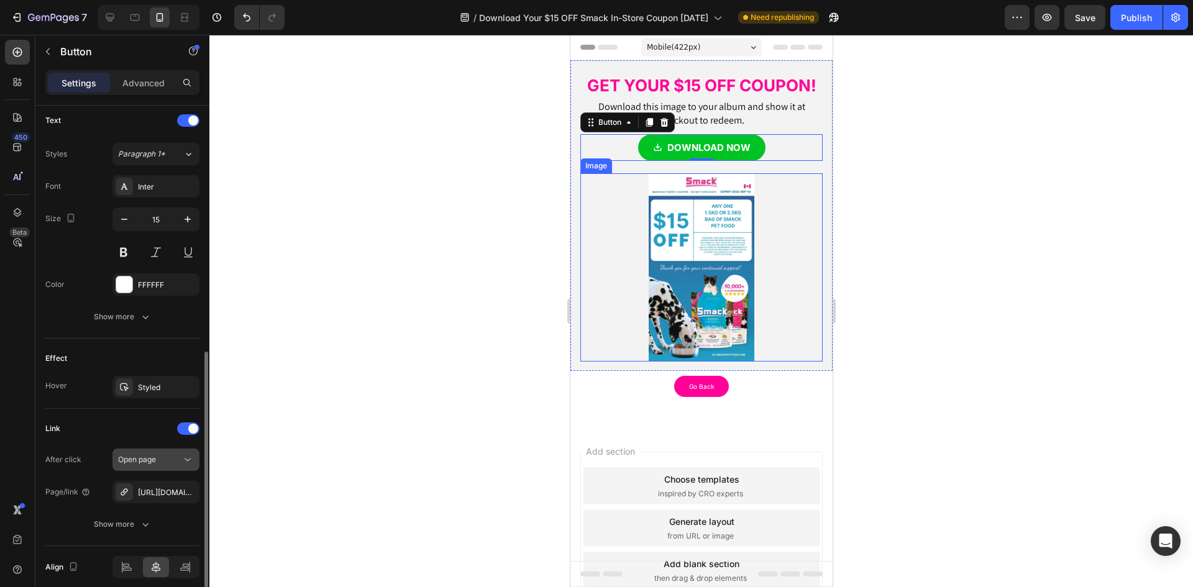
scroll to position [569, 0]
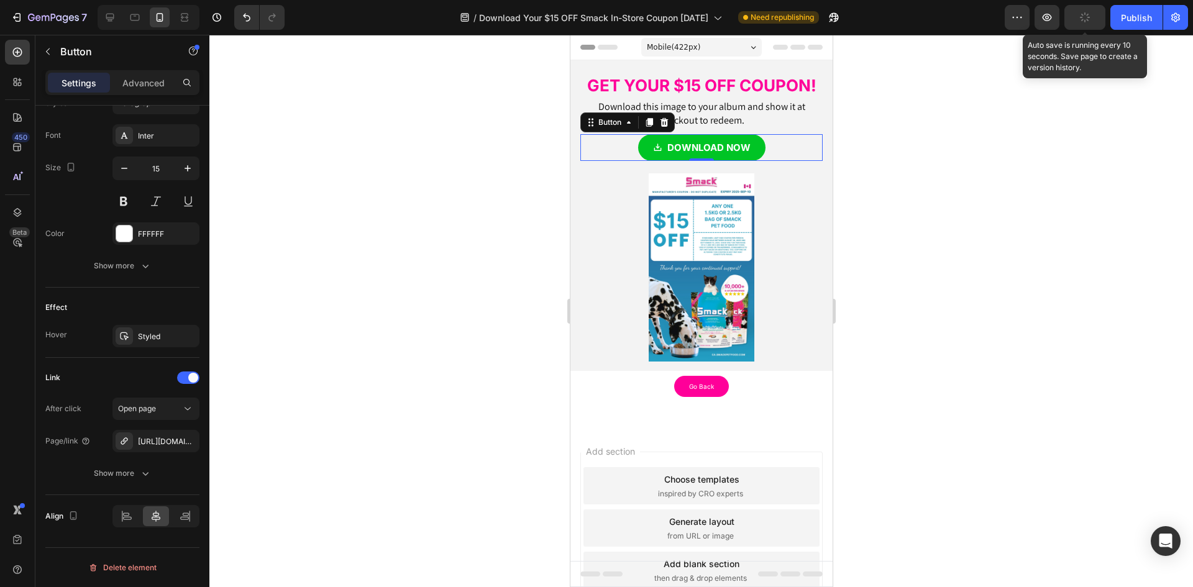
click at [1095, 23] on button "button" at bounding box center [1084, 17] width 41 height 25
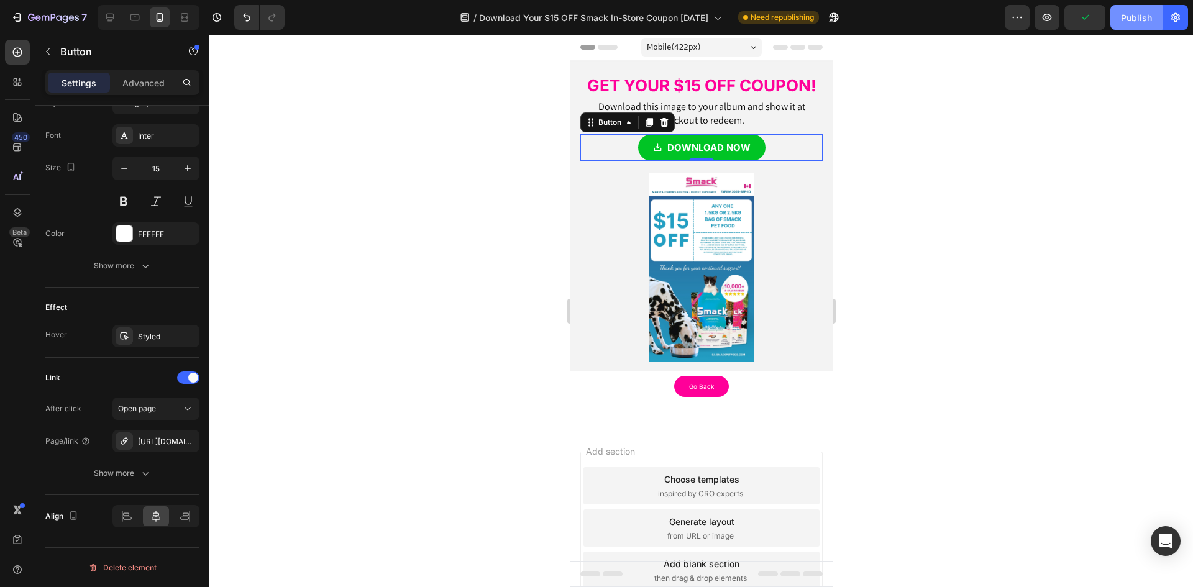
click at [1137, 17] on div "Publish" at bounding box center [1136, 17] width 31 height 13
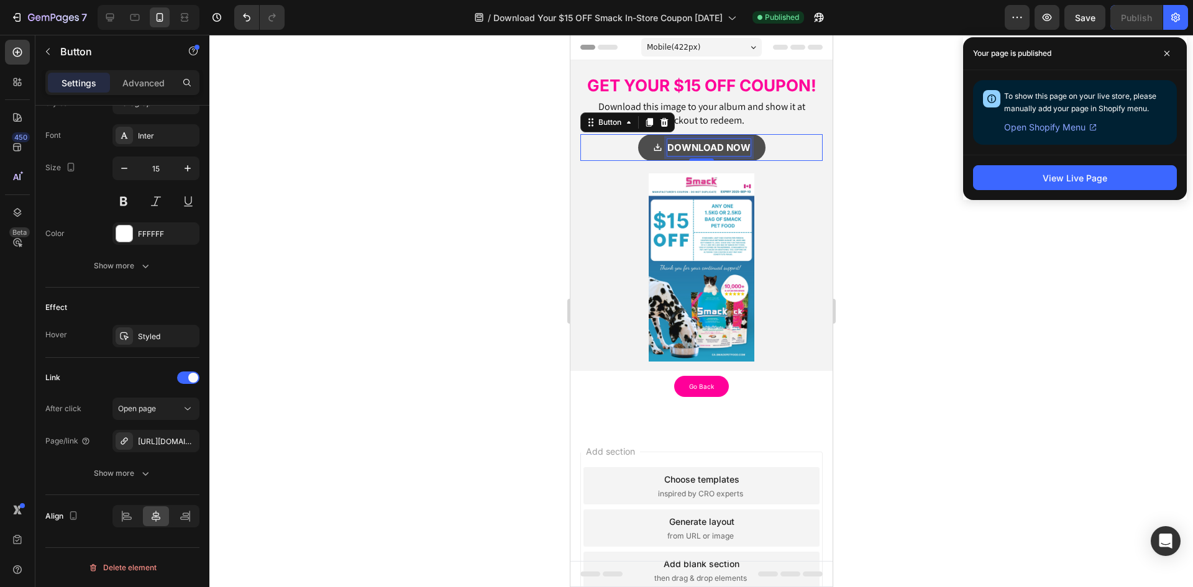
click at [696, 147] on strong "DOWNLOAD NOW" at bounding box center [708, 148] width 83 height 12
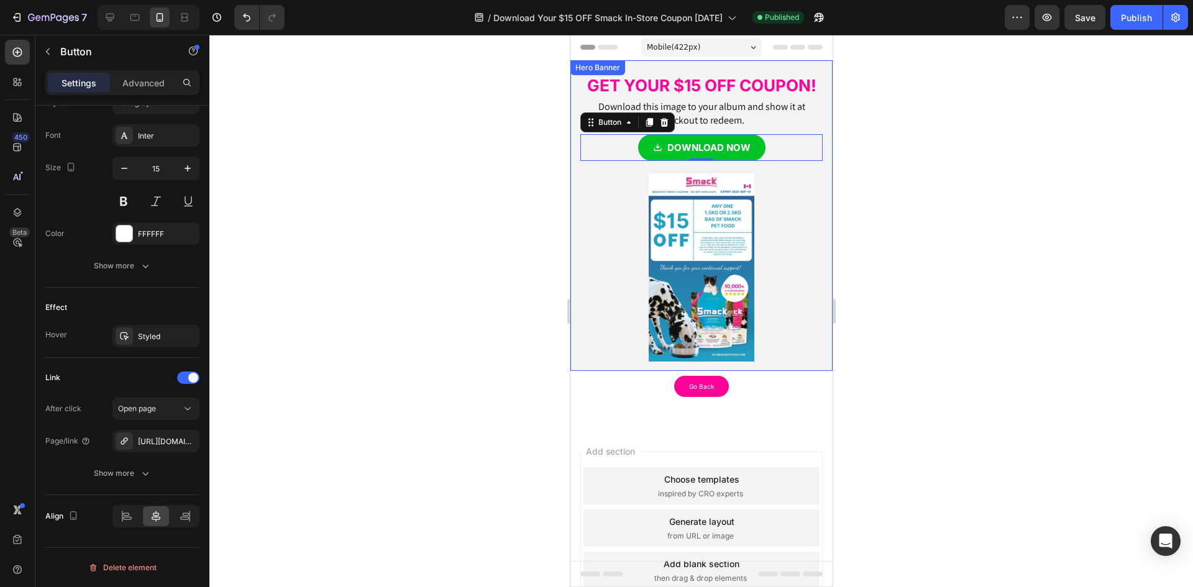
drag, startPoint x: 536, startPoint y: 188, endPoint x: 152, endPoint y: 113, distance: 391.3
click at [536, 188] on div at bounding box center [701, 311] width 984 height 552
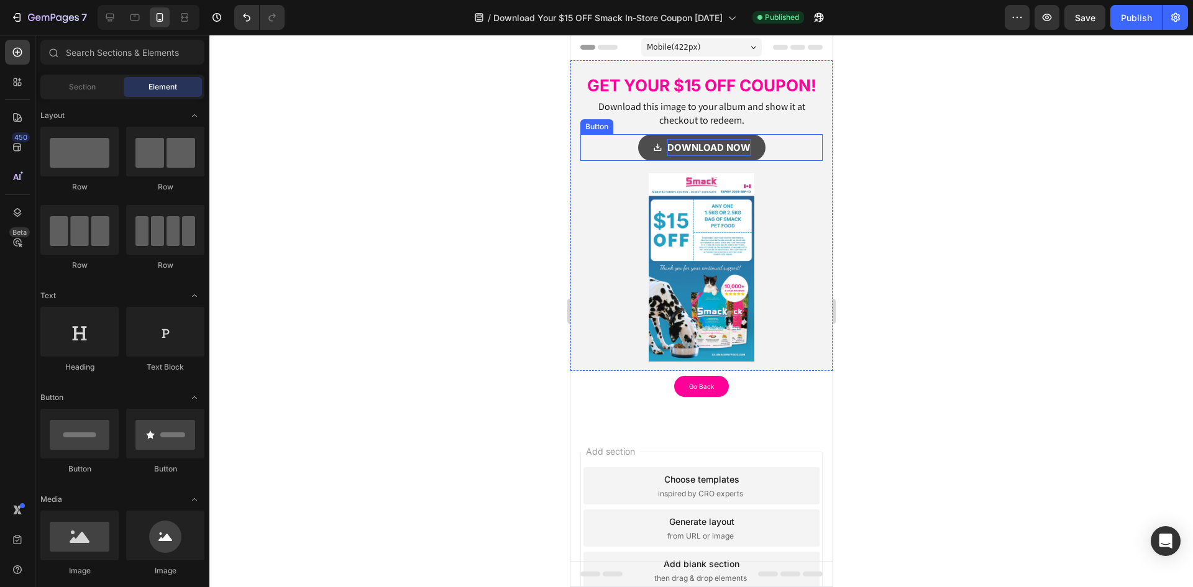
click at [733, 144] on strong "DOWNLOAD NOW" at bounding box center [708, 148] width 83 height 12
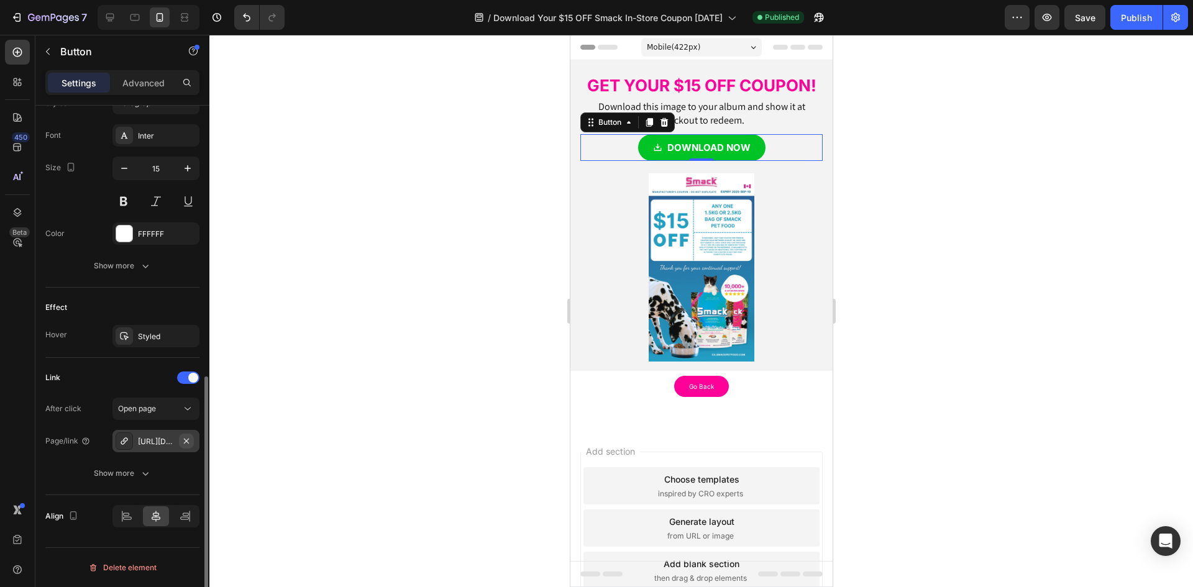
click at [185, 440] on icon "button" at bounding box center [186, 441] width 10 height 10
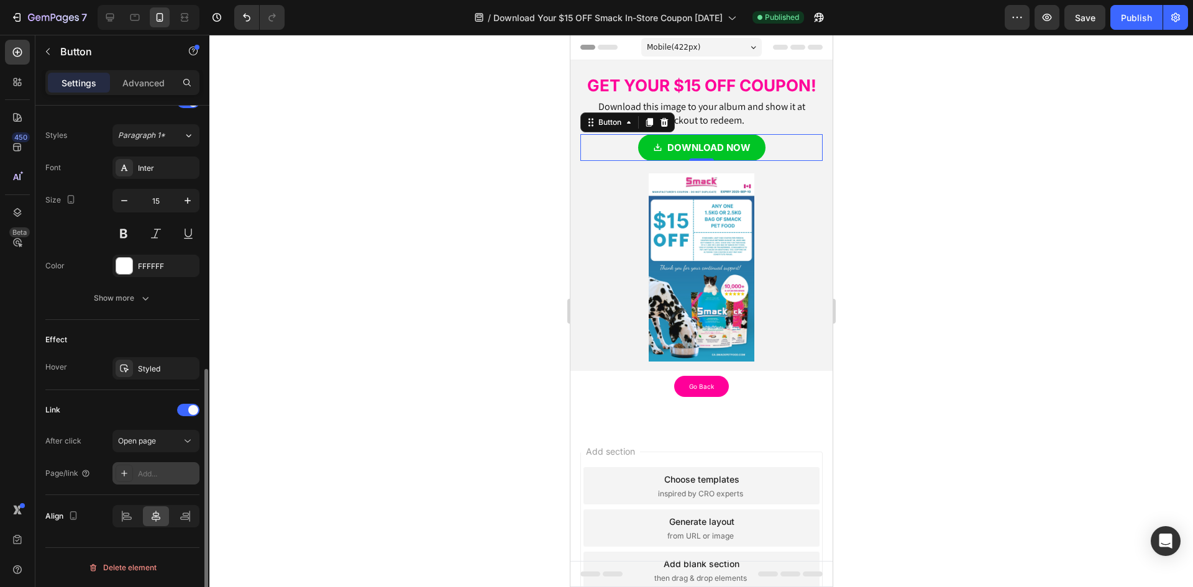
click at [148, 466] on div "Add..." at bounding box center [155, 473] width 87 height 22
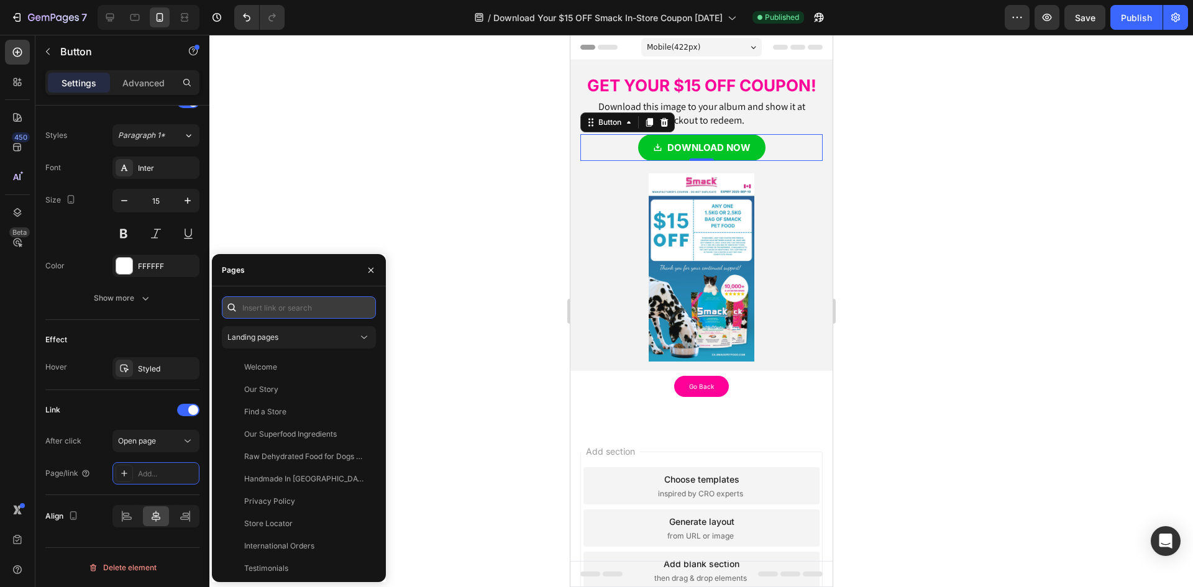
click at [267, 311] on input "text" at bounding box center [299, 307] width 154 height 22
paste input "https://cdn.shopify.com/s/files/1/0323/7685/files/gempages_481486671871739038-9…"
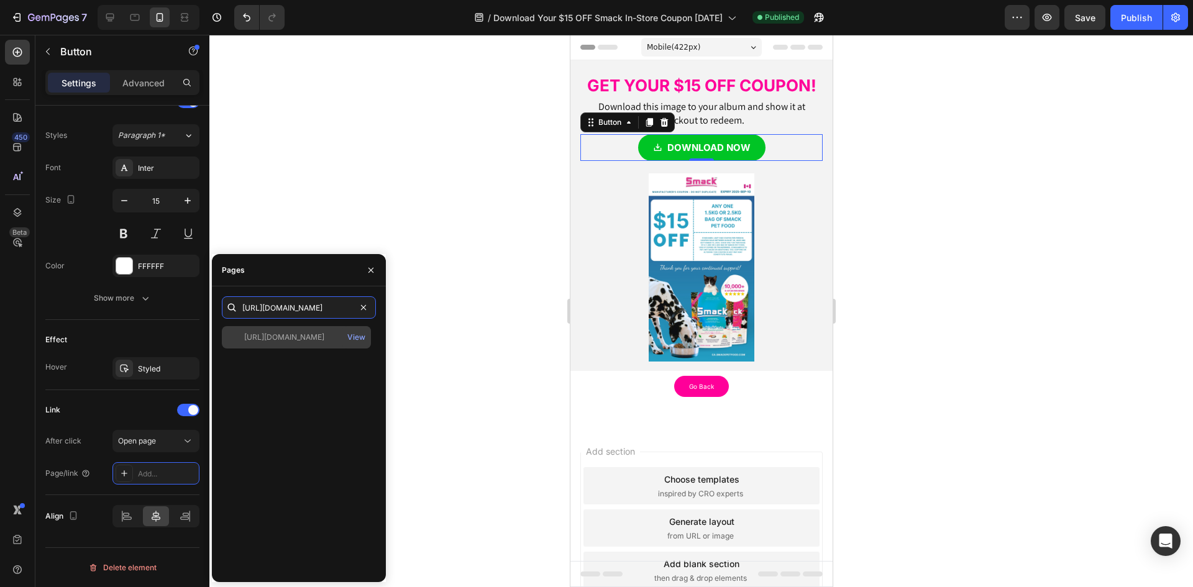
type input "https://cdn.shopify.com/s/files/1/0323/7685/files/gempages_481486671871739038-9…"
click at [284, 341] on div "https://cdn.shopify.com/s/files/1/0323/7685/files/gempages_481486671871739038-9…" at bounding box center [284, 337] width 80 height 11
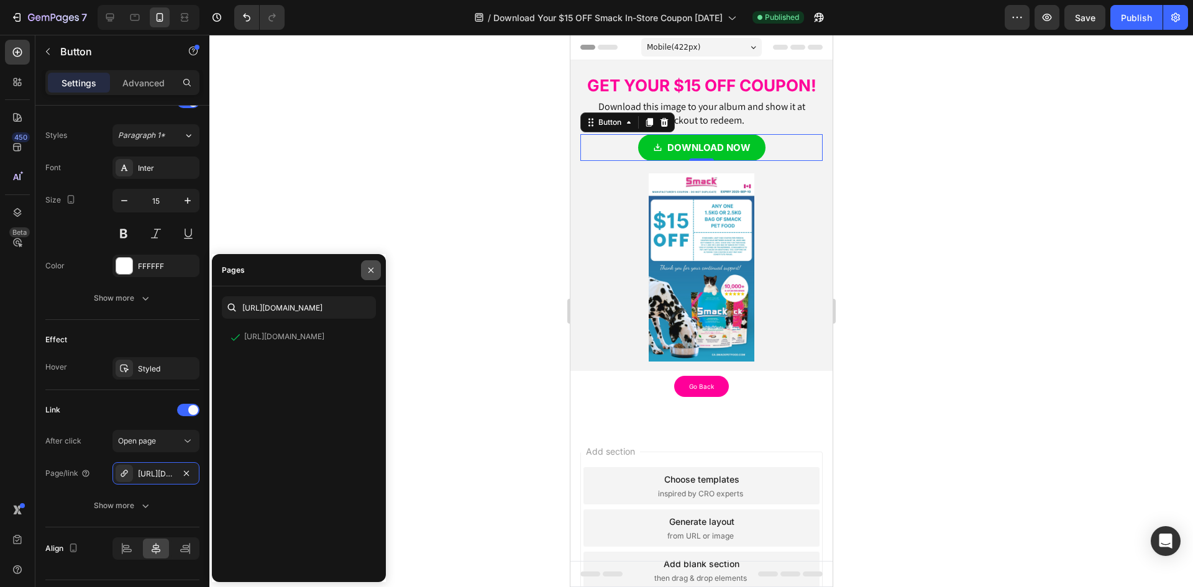
click at [371, 272] on icon "button" at bounding box center [371, 270] width 10 height 10
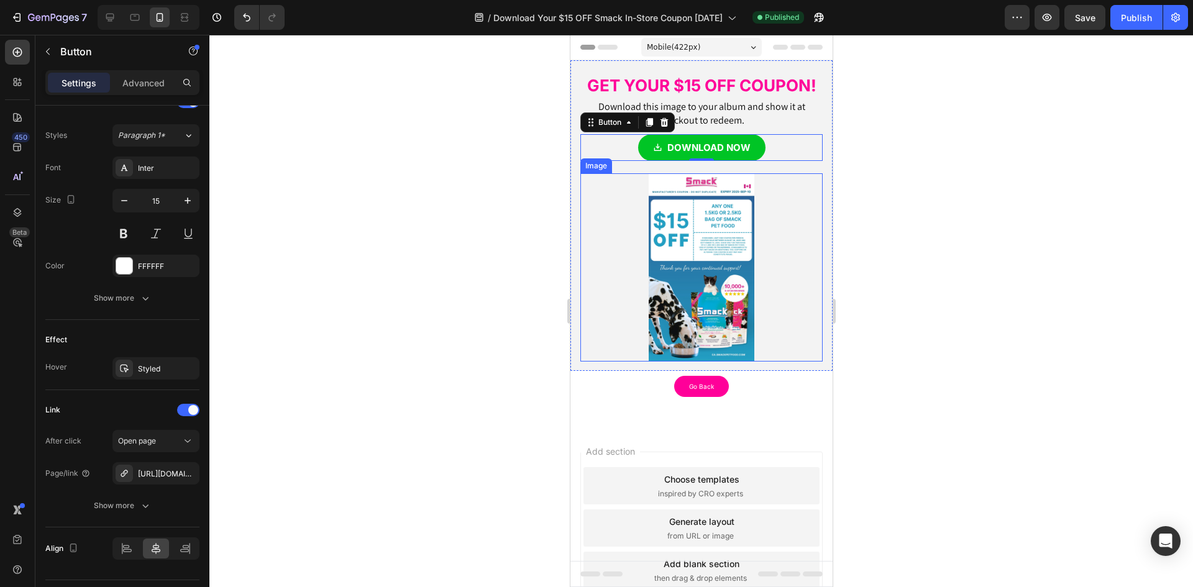
click at [684, 245] on img at bounding box center [701, 267] width 106 height 188
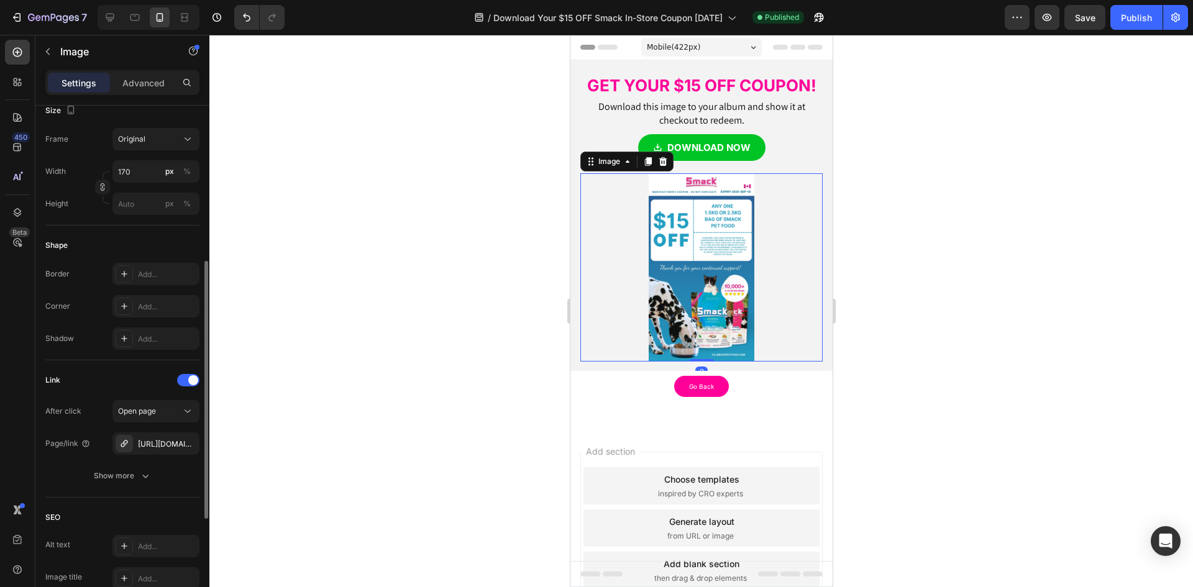
scroll to position [435, 0]
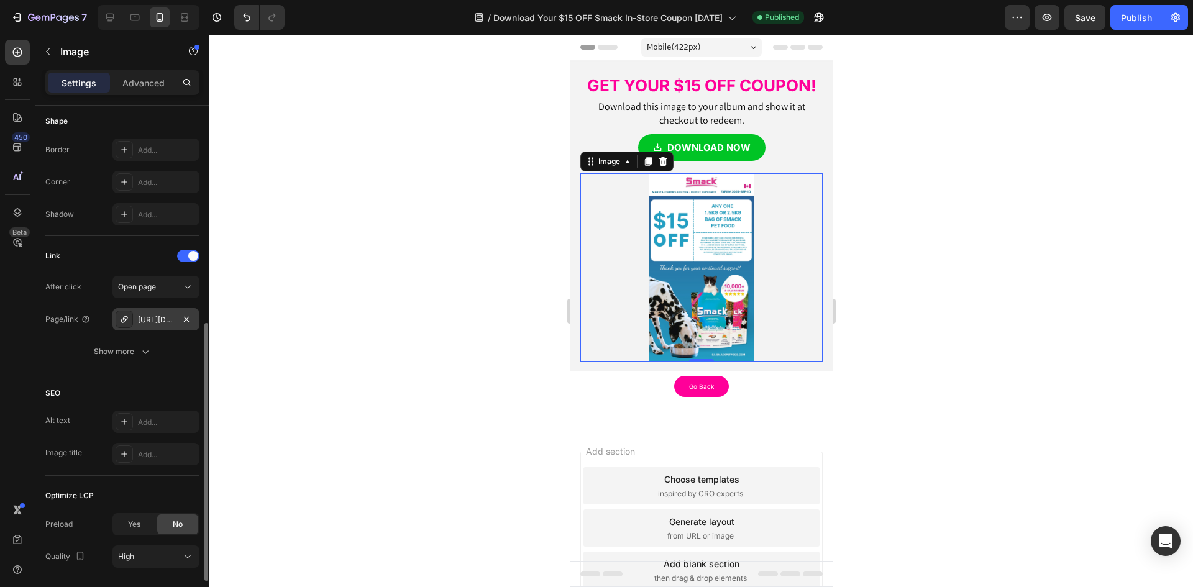
click at [167, 323] on div "https://drive.google.com/uc?export=download&id=1cQ_9GsNU69GlRIbV1xyCa3htdihglgpo" at bounding box center [156, 319] width 36 height 11
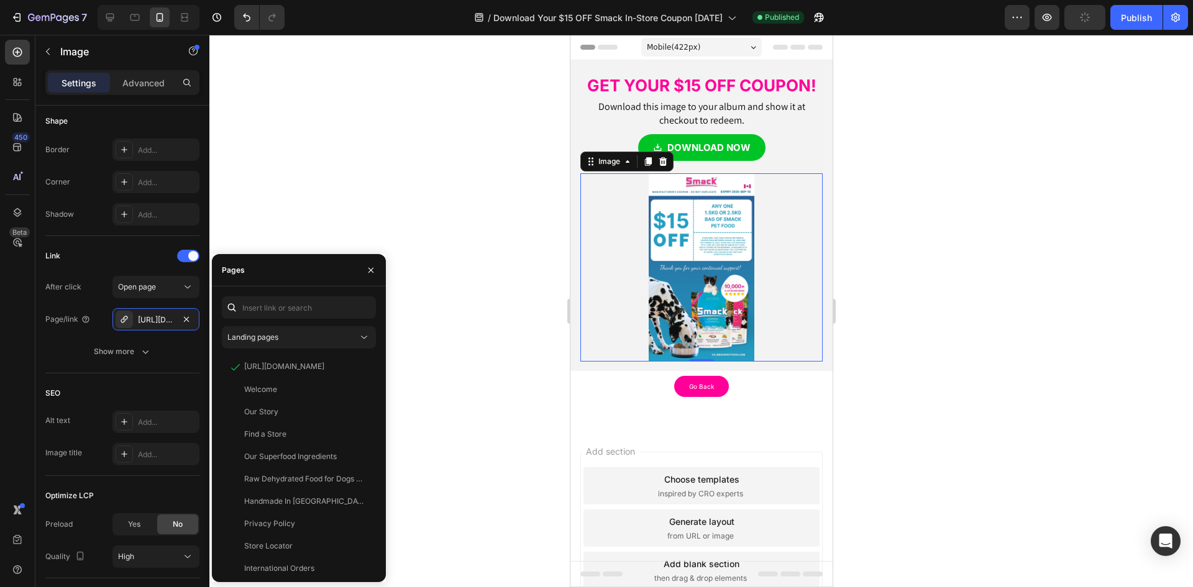
click at [185, 321] on icon "button" at bounding box center [186, 318] width 5 height 5
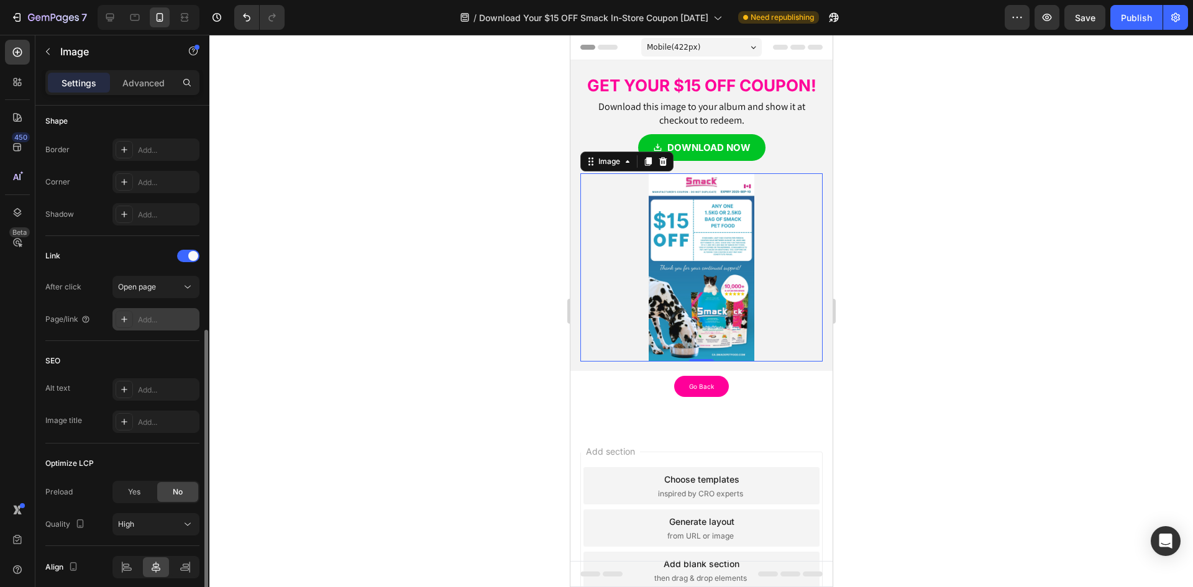
click at [155, 322] on div "Add..." at bounding box center [167, 319] width 58 height 11
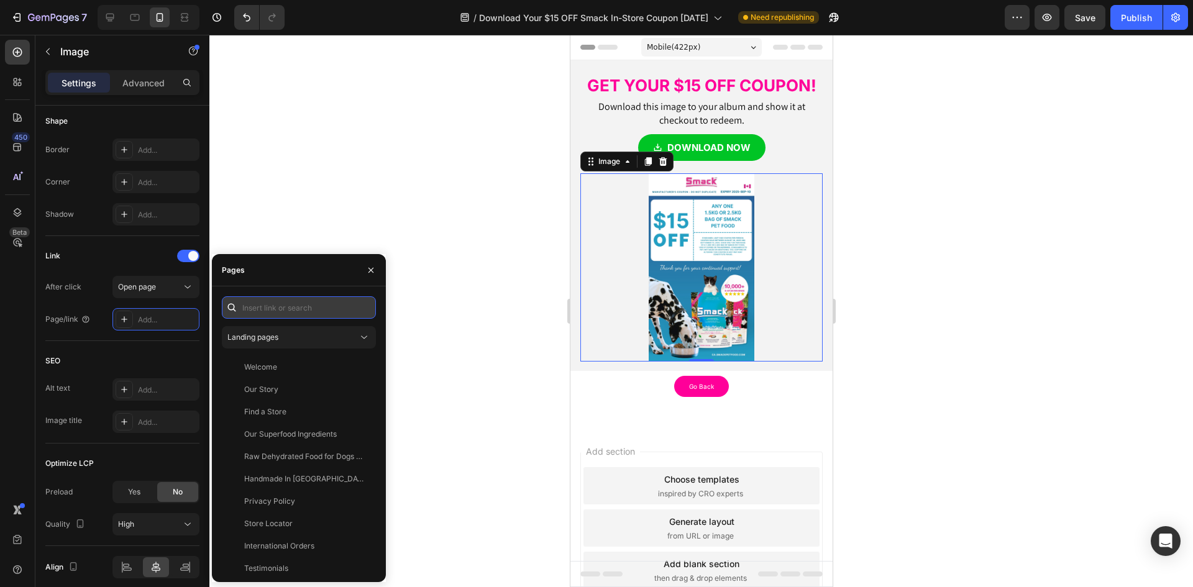
paste input "https://cdn.shopify.com/s/files/1/0323/7685/files/gempages_481486671871739038-9…"
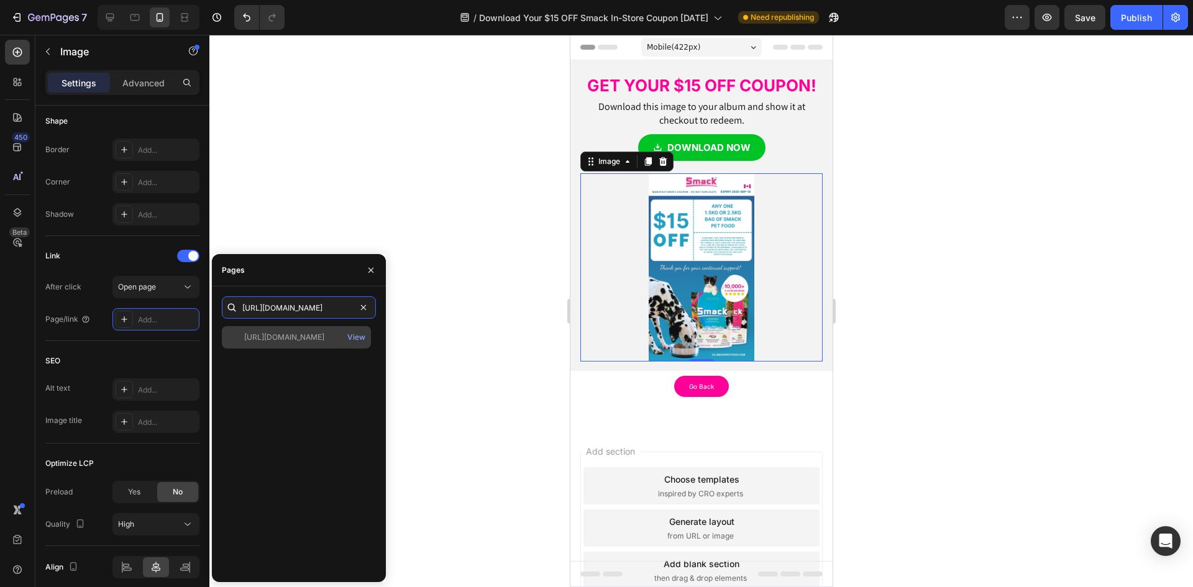
type input "https://cdn.shopify.com/s/files/1/0323/7685/files/gempages_481486671871739038-9…"
click at [282, 336] on div "https://cdn.shopify.com/s/files/1/0323/7685/files/gempages_481486671871739038-9…" at bounding box center [284, 337] width 80 height 11
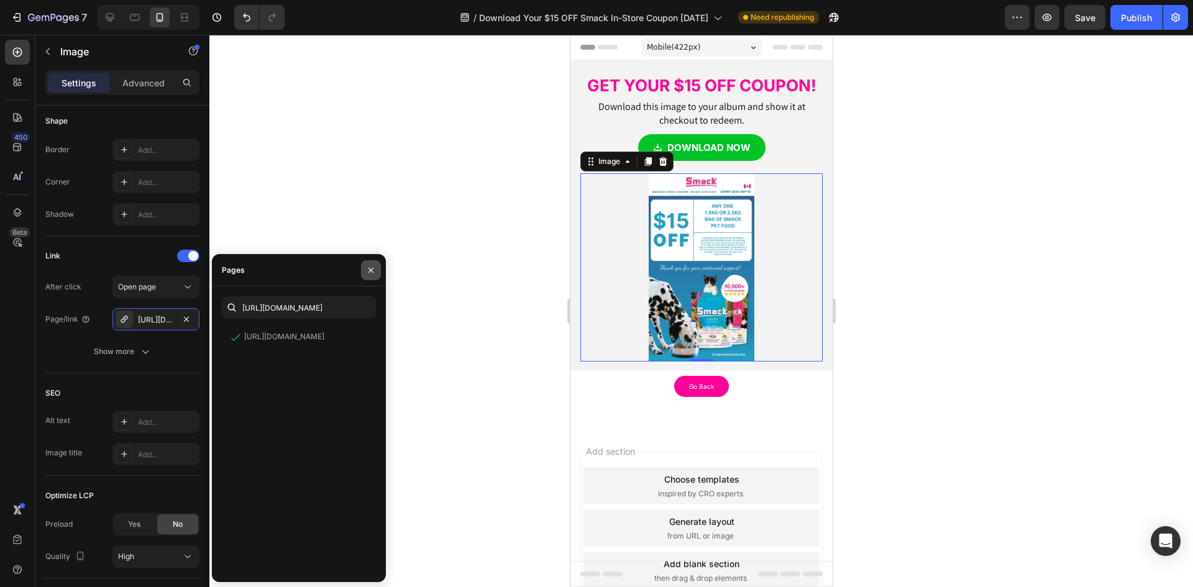
click at [366, 271] on icon "button" at bounding box center [371, 270] width 10 height 10
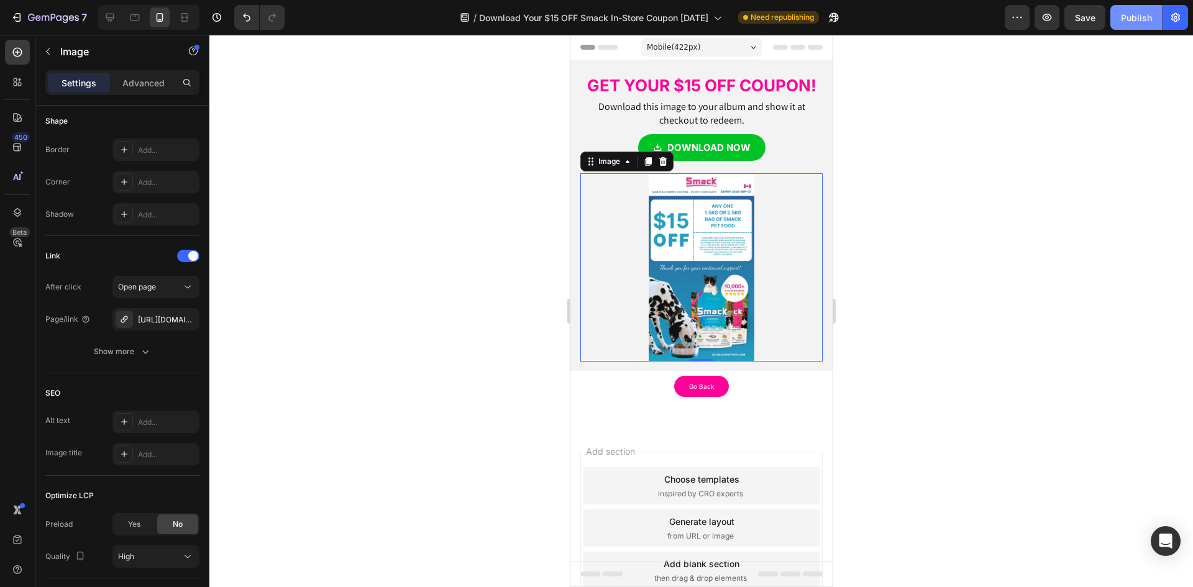
click at [1144, 19] on div "Publish" at bounding box center [1136, 17] width 31 height 13
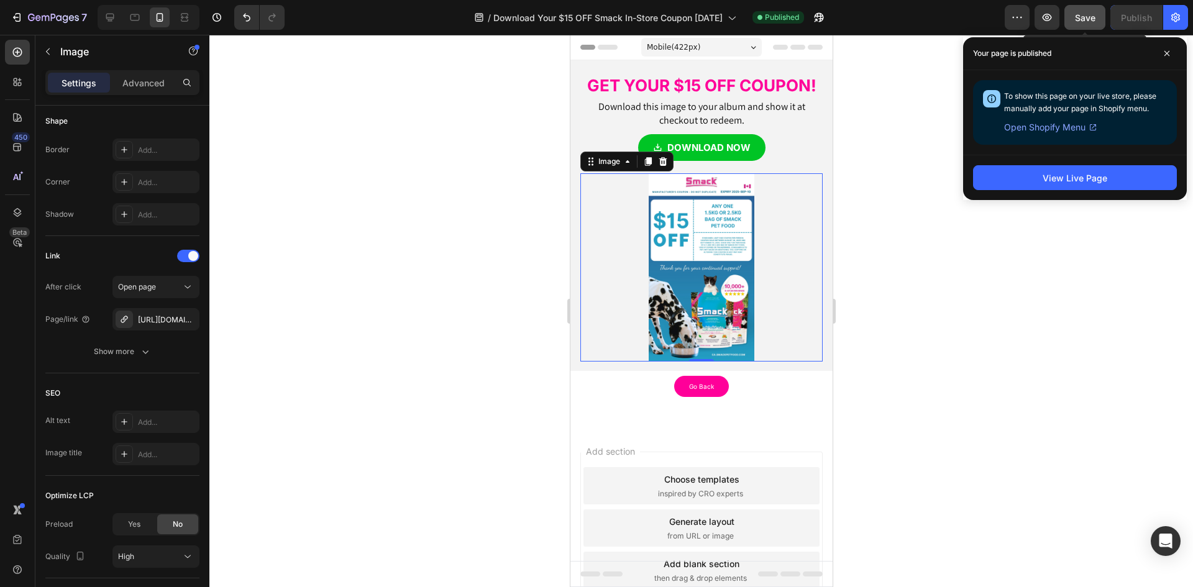
click at [1102, 12] on button "Save" at bounding box center [1084, 17] width 41 height 25
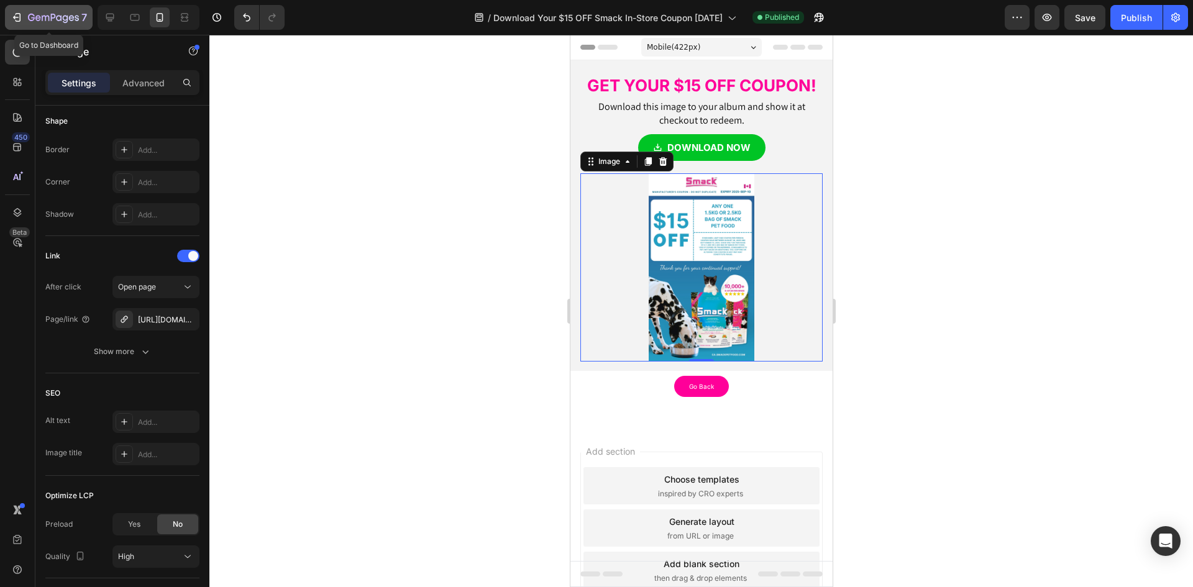
click at [76, 10] on div "7" at bounding box center [57, 17] width 59 height 15
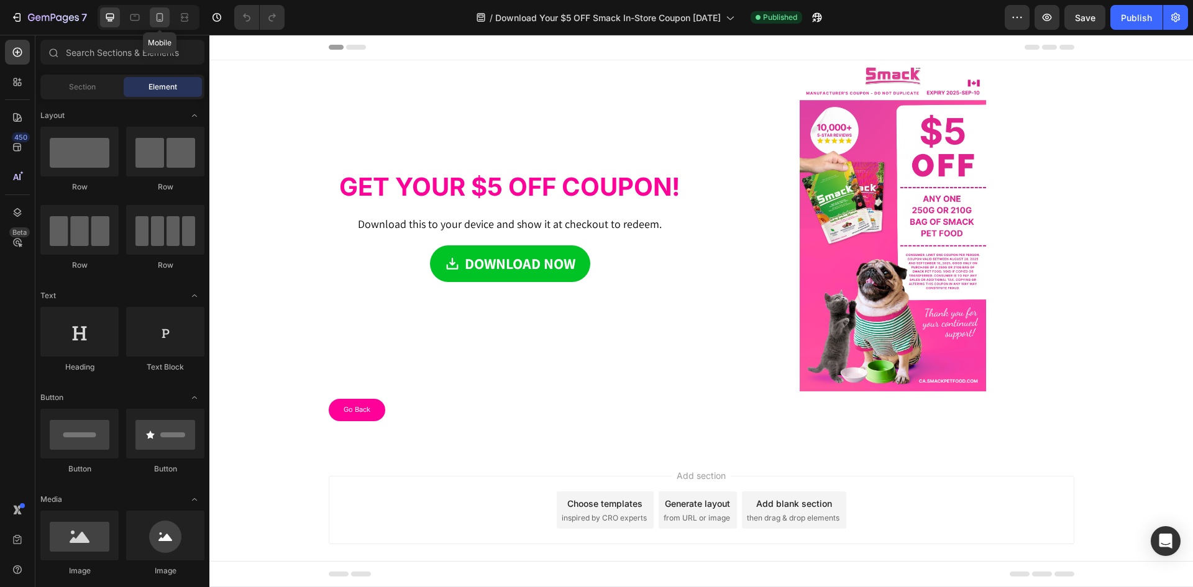
click at [156, 22] on icon at bounding box center [159, 17] width 12 height 12
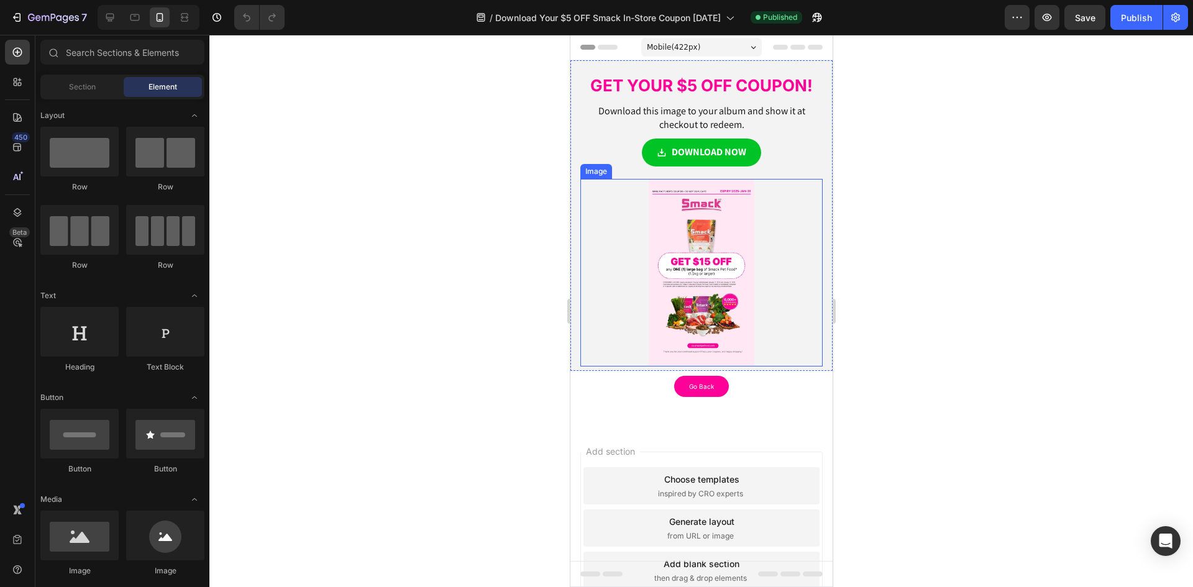
scroll to position [62, 0]
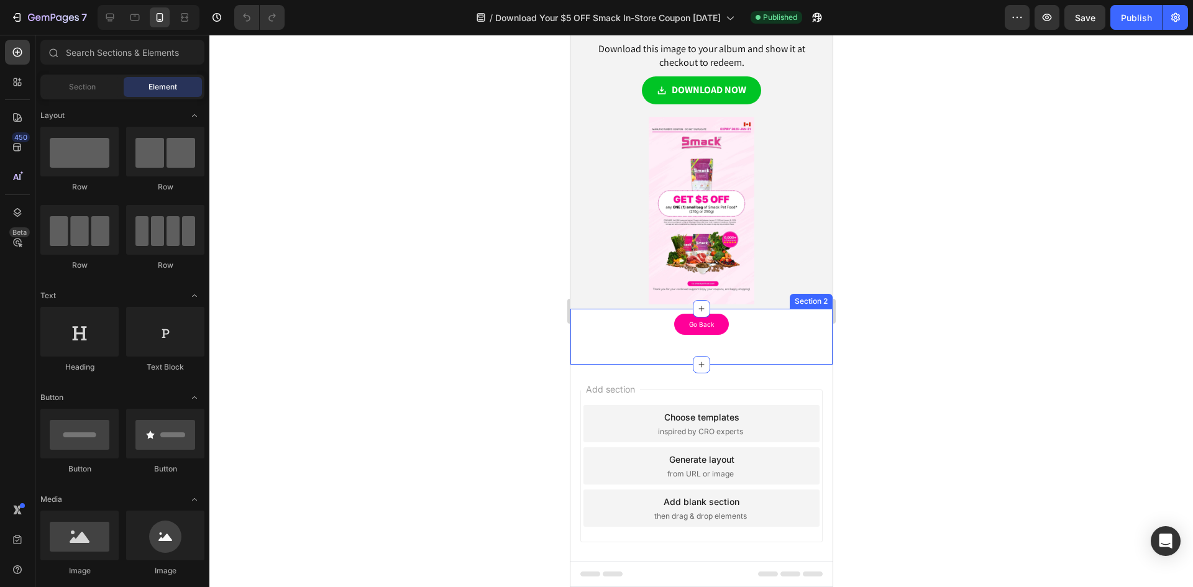
click at [685, 205] on img at bounding box center [701, 211] width 106 height 188
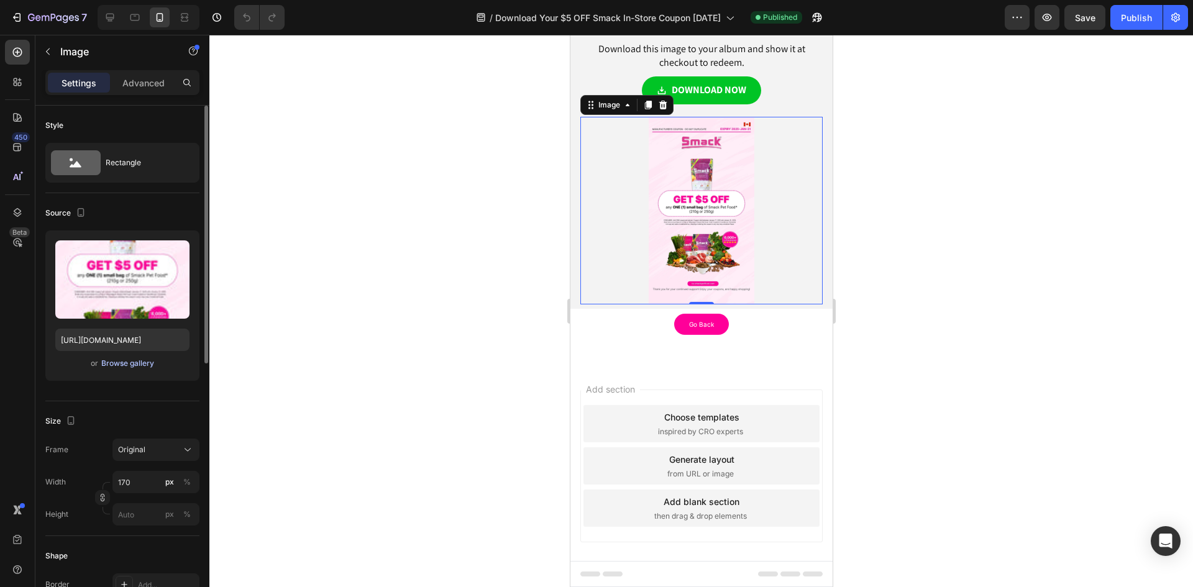
click at [143, 363] on div "Browse gallery" at bounding box center [127, 363] width 53 height 11
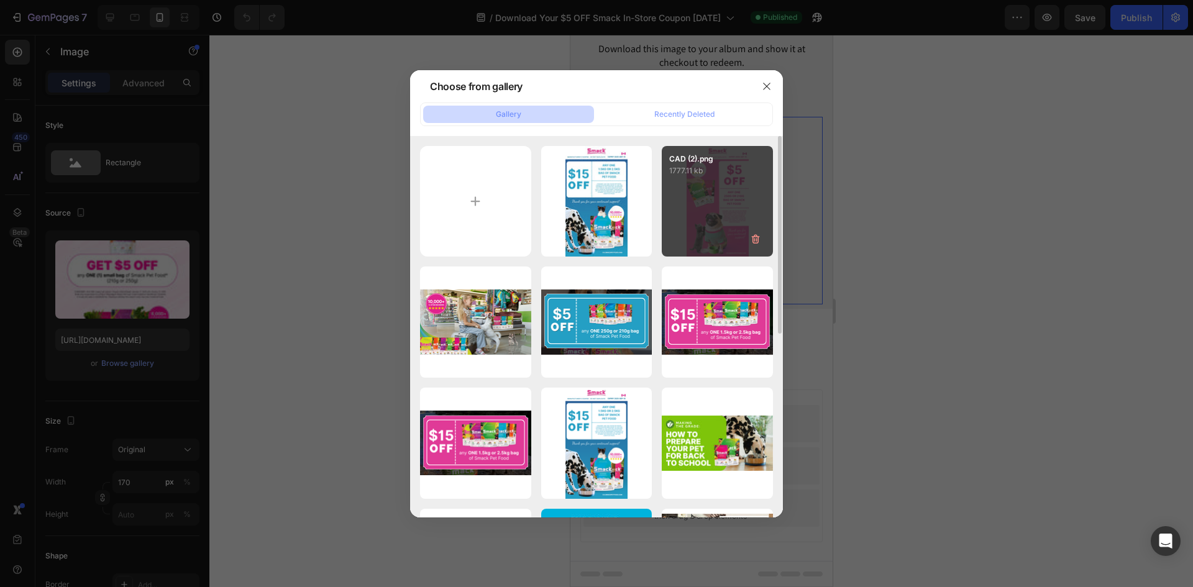
click at [698, 208] on div "CAD (2).png 1777.11 kb" at bounding box center [717, 201] width 111 height 111
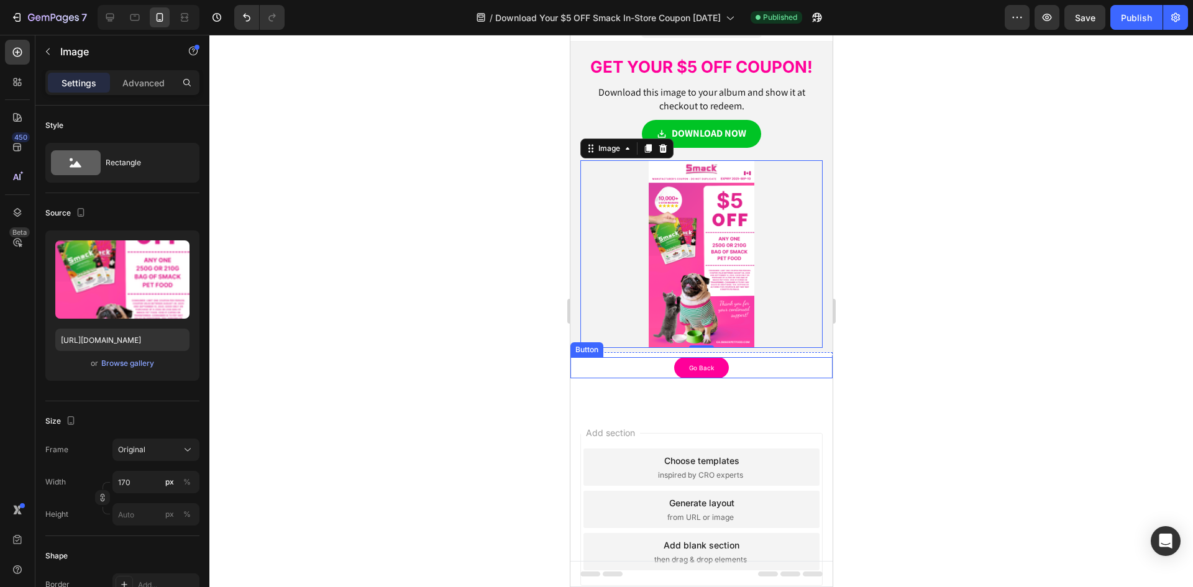
scroll to position [0, 0]
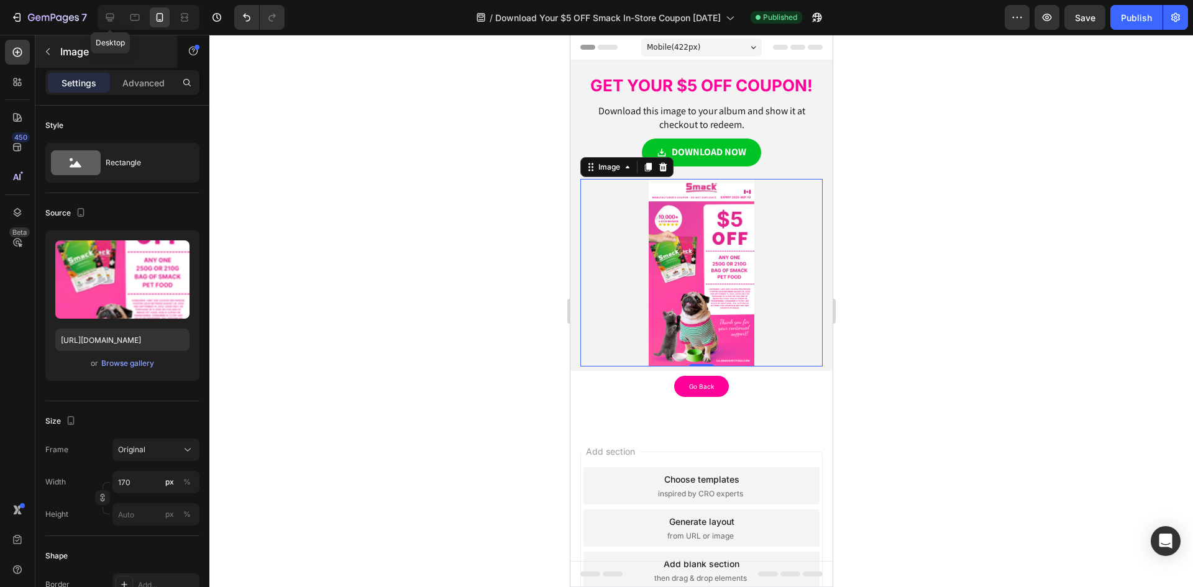
drag, startPoint x: 108, startPoint y: 14, endPoint x: 118, endPoint y: 37, distance: 25.0
click at [108, 15] on icon at bounding box center [110, 17] width 12 height 12
type input "[URL][DOMAIN_NAME]"
type input "370"
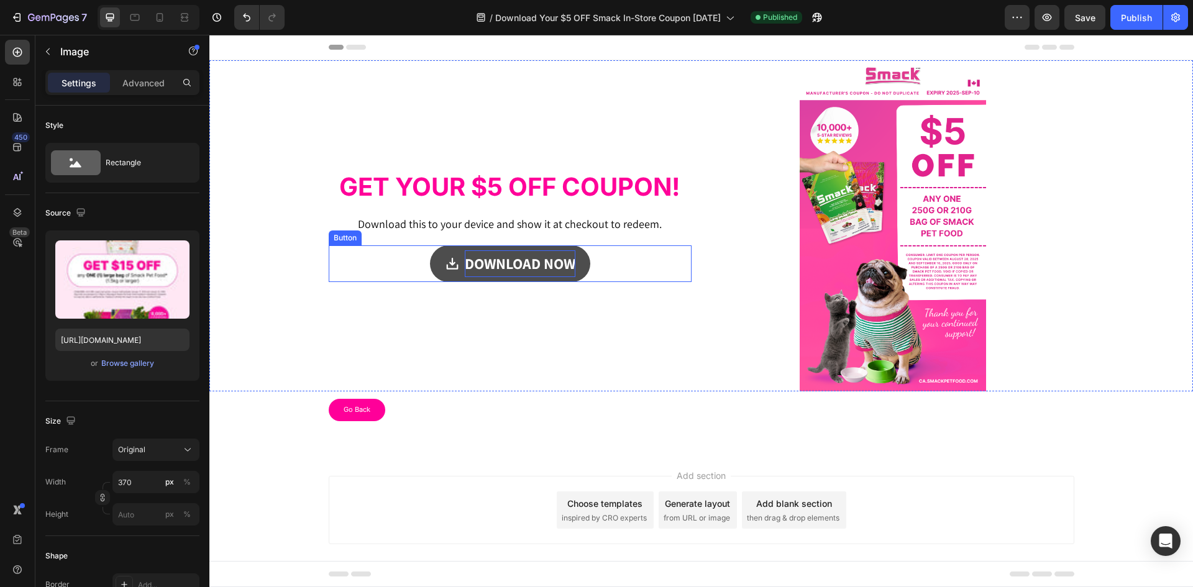
click at [488, 263] on strong "DOWNLOAD NOW" at bounding box center [520, 263] width 111 height 20
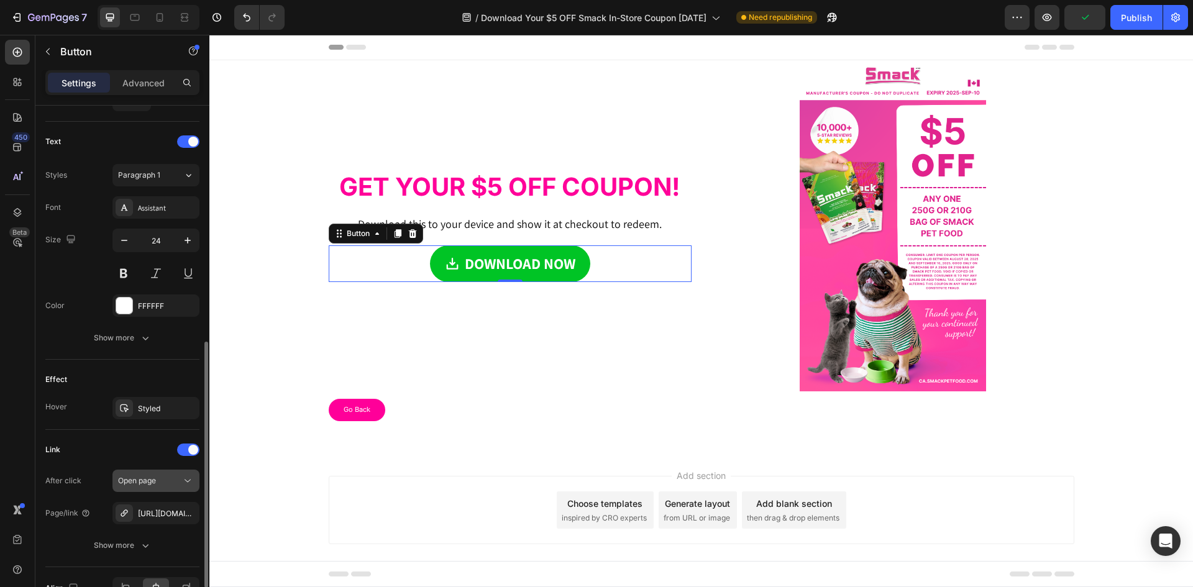
scroll to position [559, 0]
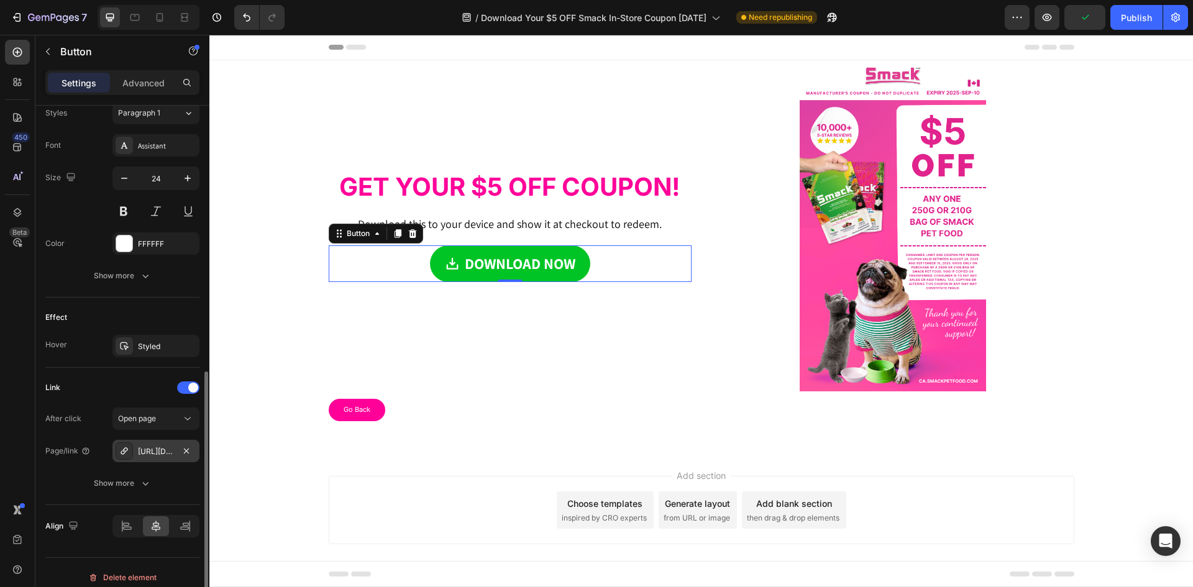
click at [159, 451] on div "[URL][DOMAIN_NAME]" at bounding box center [156, 451] width 36 height 11
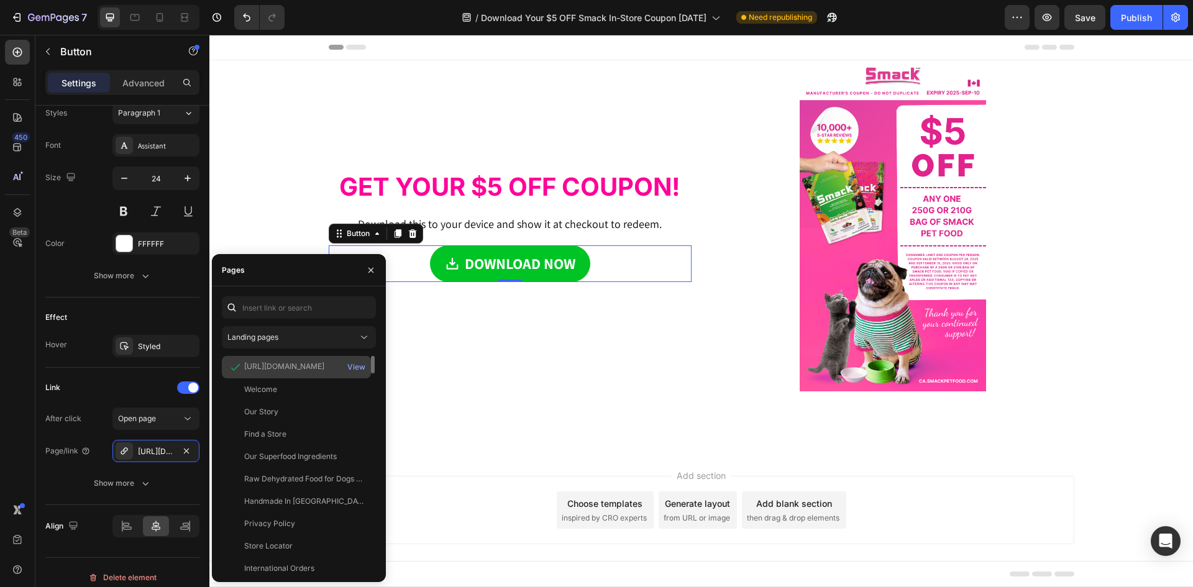
click at [277, 363] on div "[URL][DOMAIN_NAME]" at bounding box center [284, 366] width 80 height 11
click at [356, 367] on div "View" at bounding box center [356, 367] width 18 height 11
click at [157, 16] on icon at bounding box center [160, 17] width 7 height 9
type input "14"
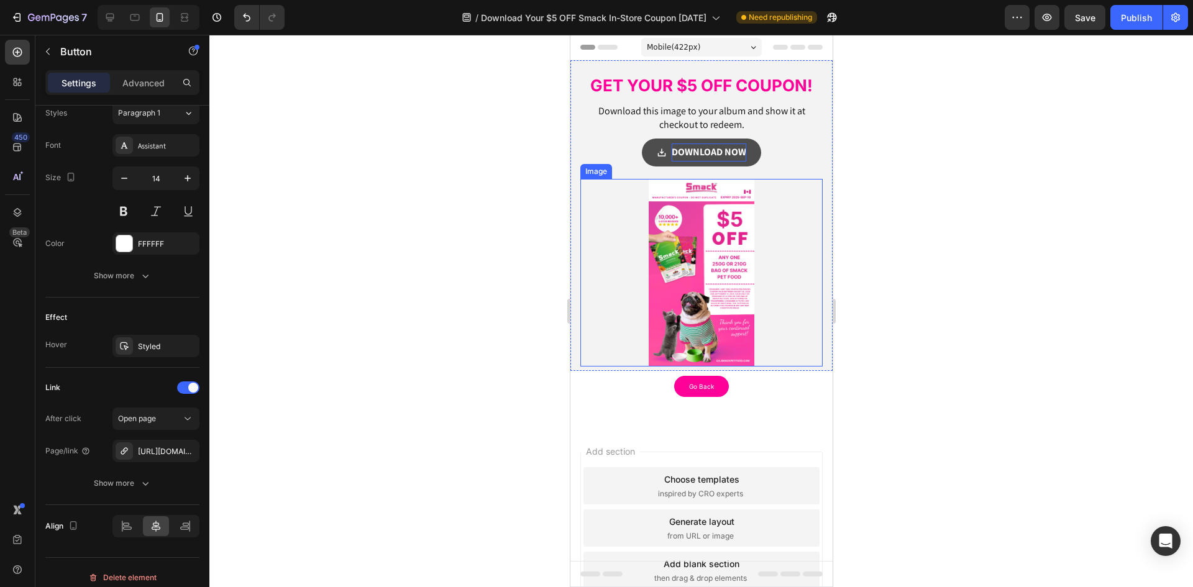
click at [672, 145] on p "DOWNLOAD NOW" at bounding box center [708, 153] width 75 height 18
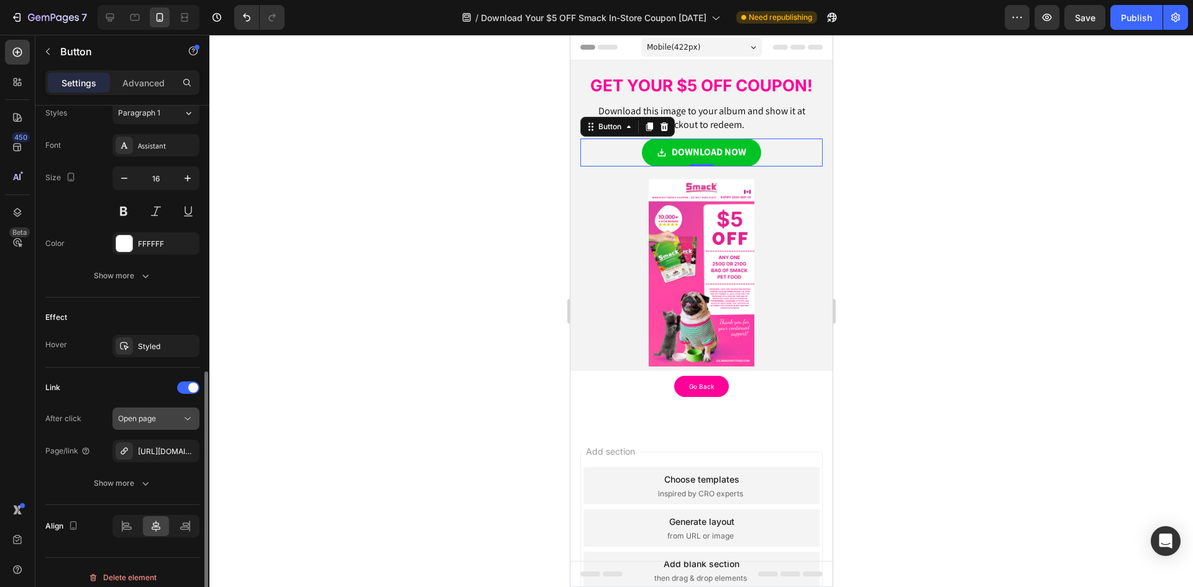
scroll to position [569, 0]
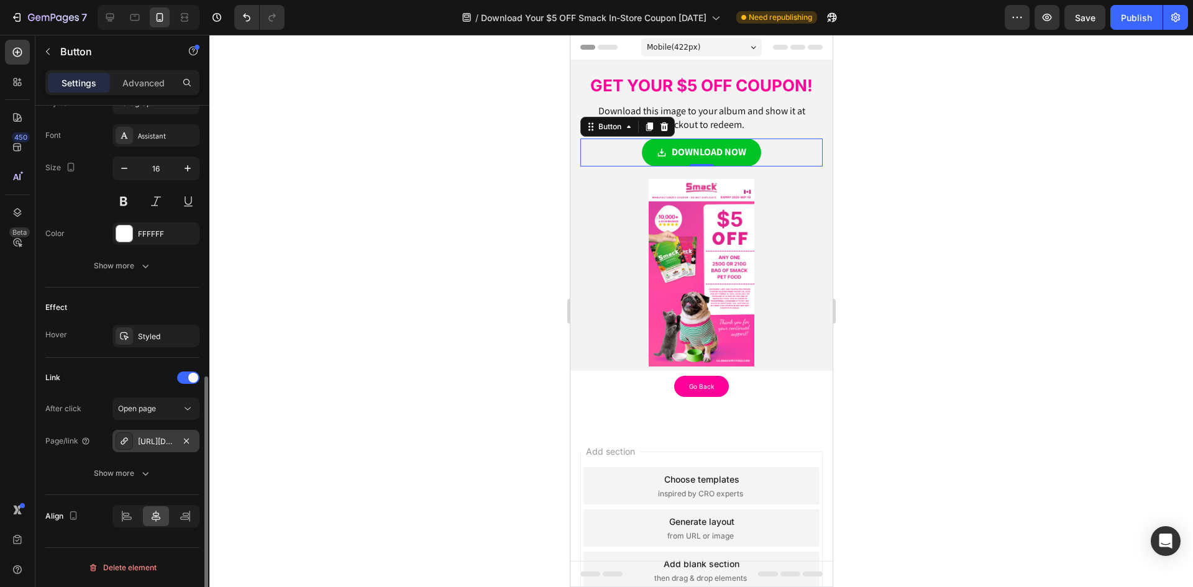
click at [154, 442] on div "[URL][DOMAIN_NAME]" at bounding box center [156, 441] width 36 height 11
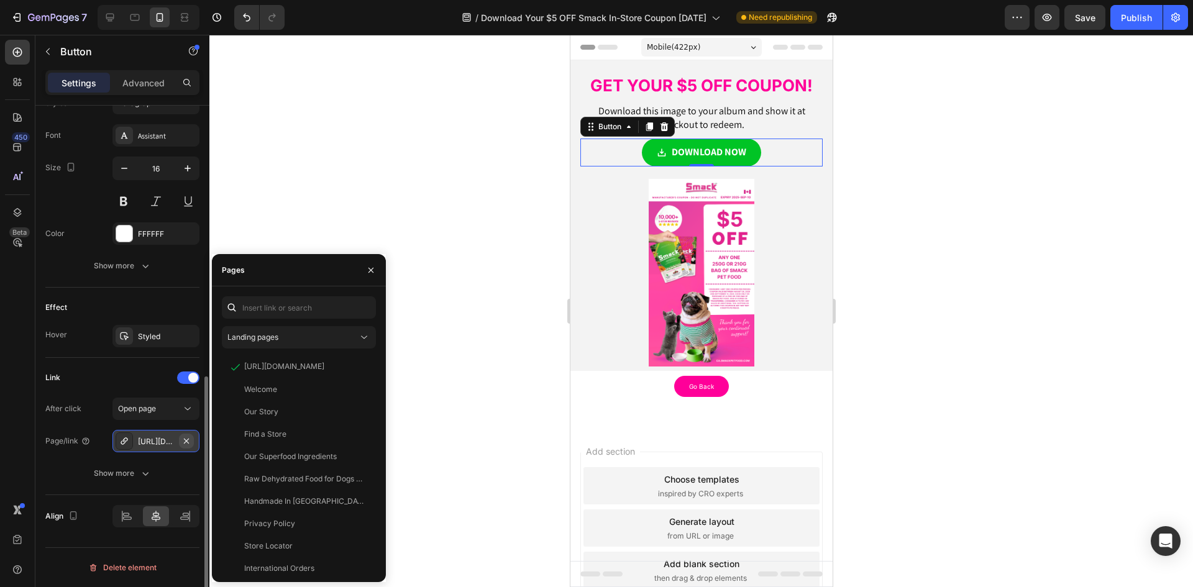
click at [188, 436] on icon "button" at bounding box center [186, 441] width 10 height 10
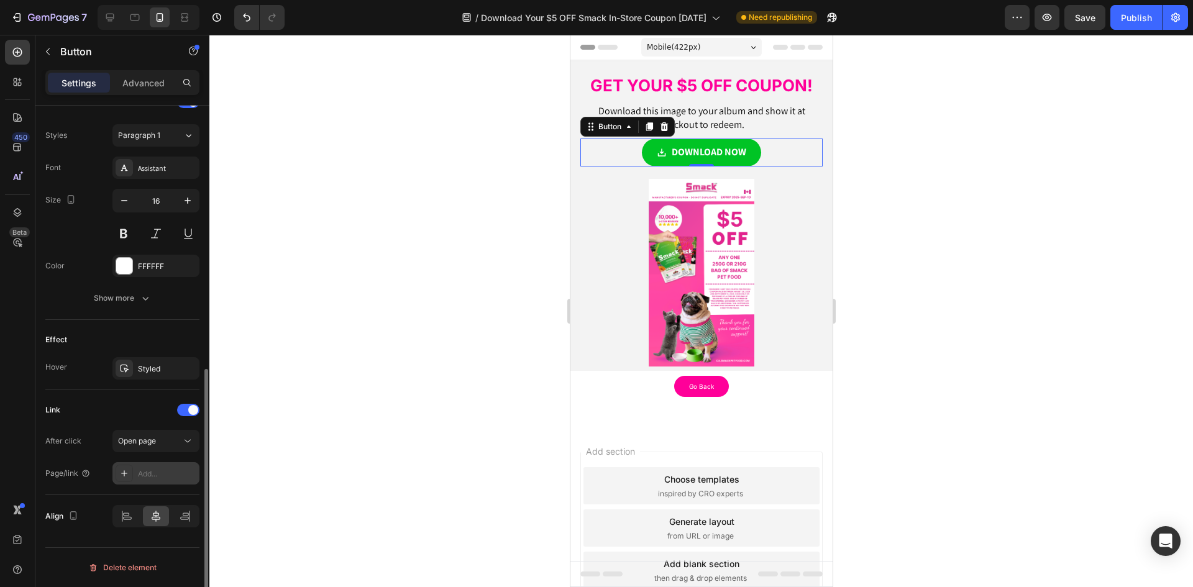
scroll to position [537, 0]
click at [153, 470] on div "Add..." at bounding box center [167, 473] width 58 height 11
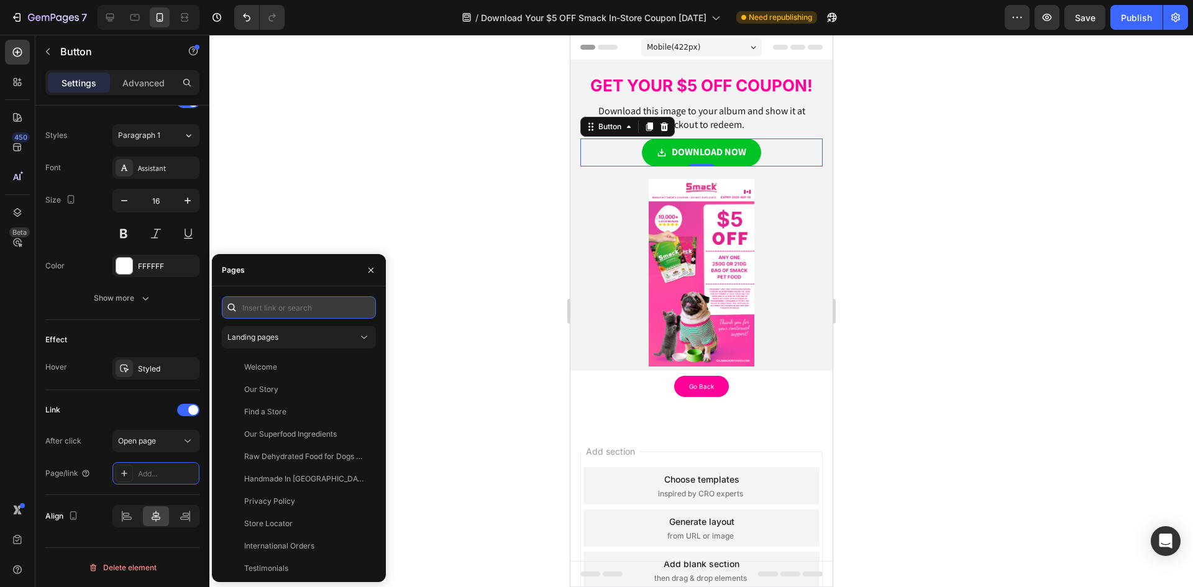
paste input "[URL][DOMAIN_NAME]"
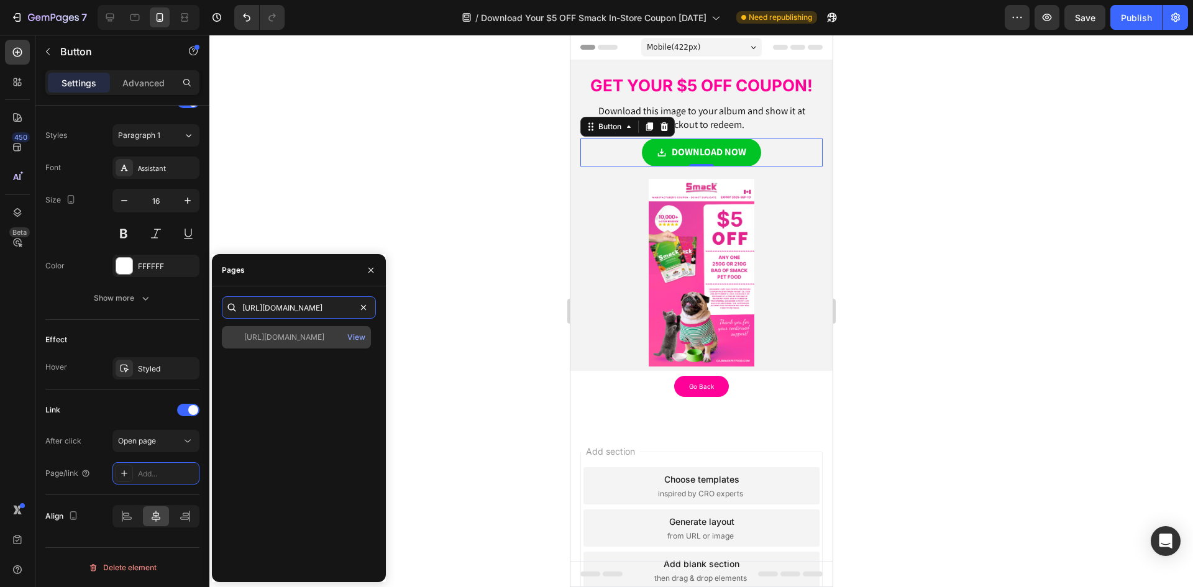
type input "[URL][DOMAIN_NAME]"
click at [293, 340] on div "[URL][DOMAIN_NAME]" at bounding box center [284, 337] width 80 height 11
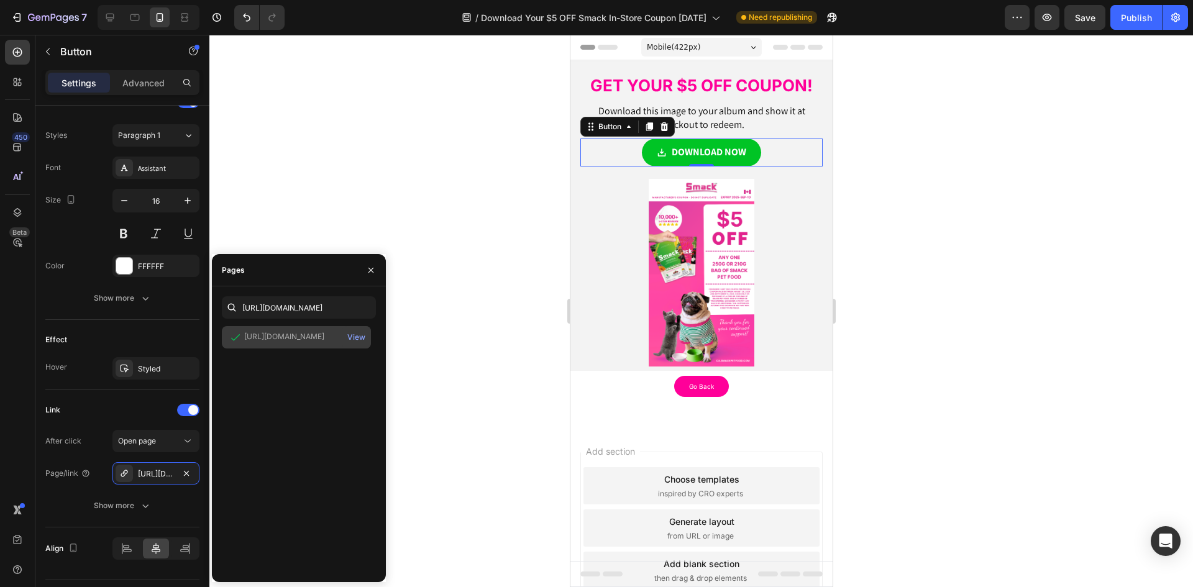
scroll to position [0, 0]
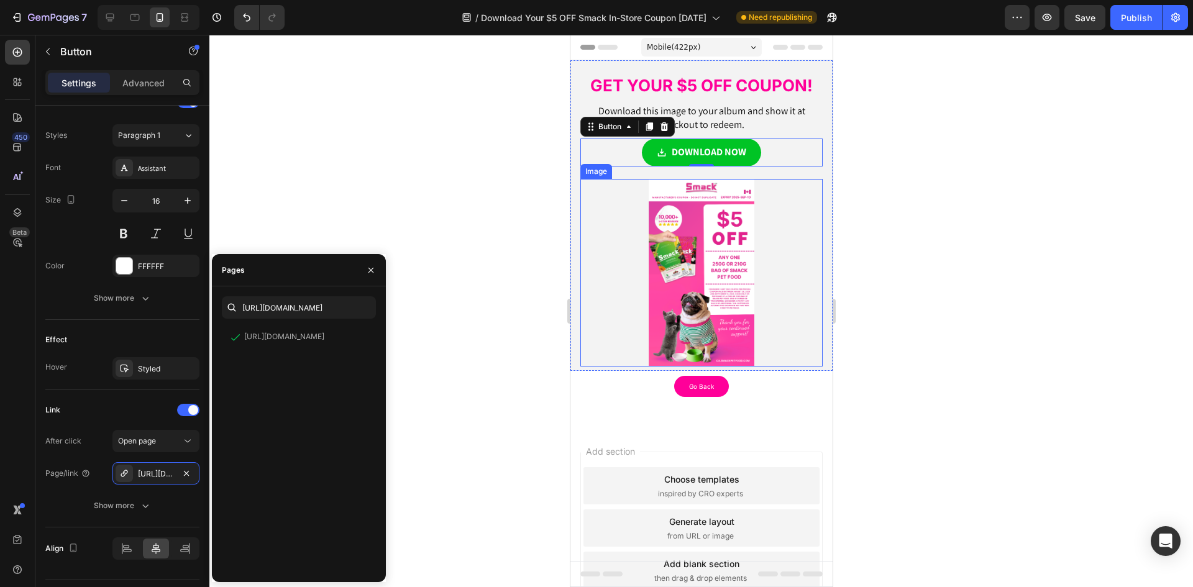
click at [683, 283] on img at bounding box center [701, 273] width 106 height 188
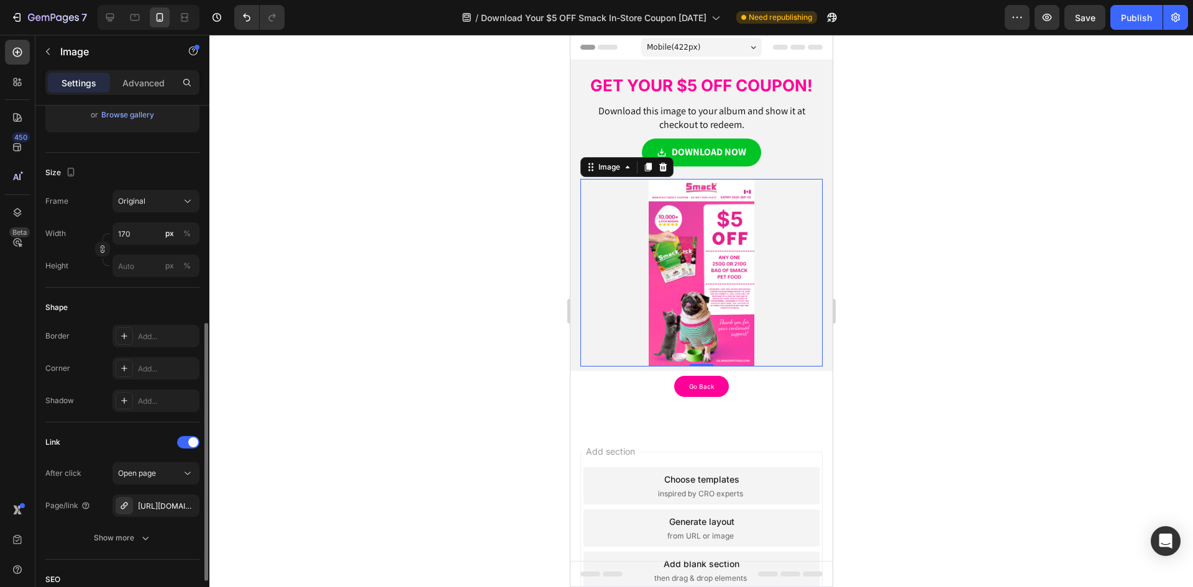
scroll to position [373, 0]
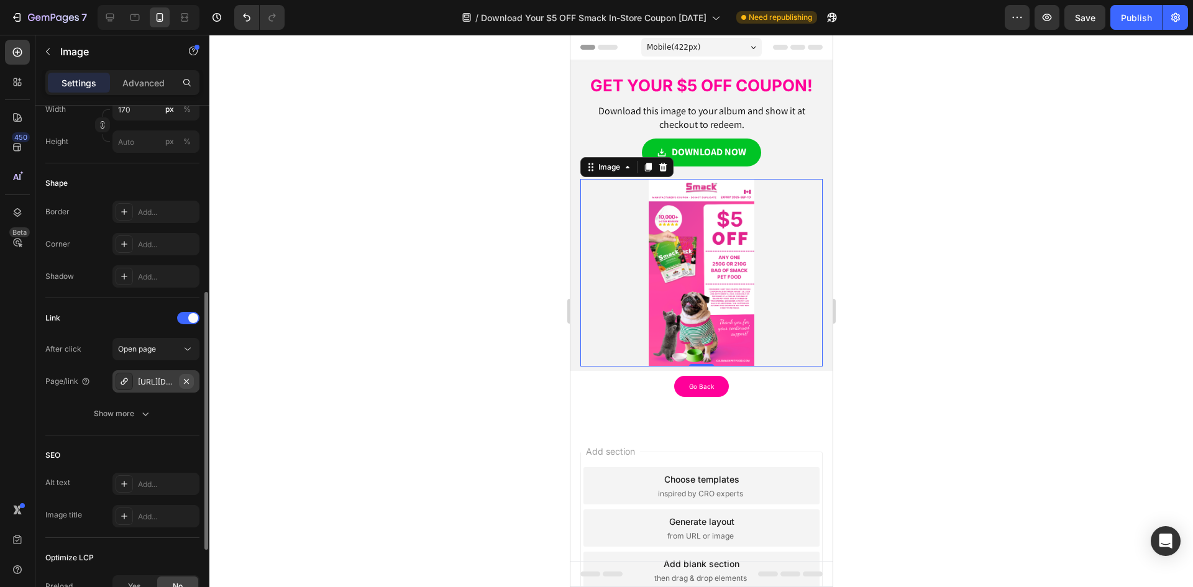
click at [188, 378] on icon "button" at bounding box center [186, 382] width 10 height 10
click at [158, 383] on div "Add..." at bounding box center [167, 382] width 58 height 11
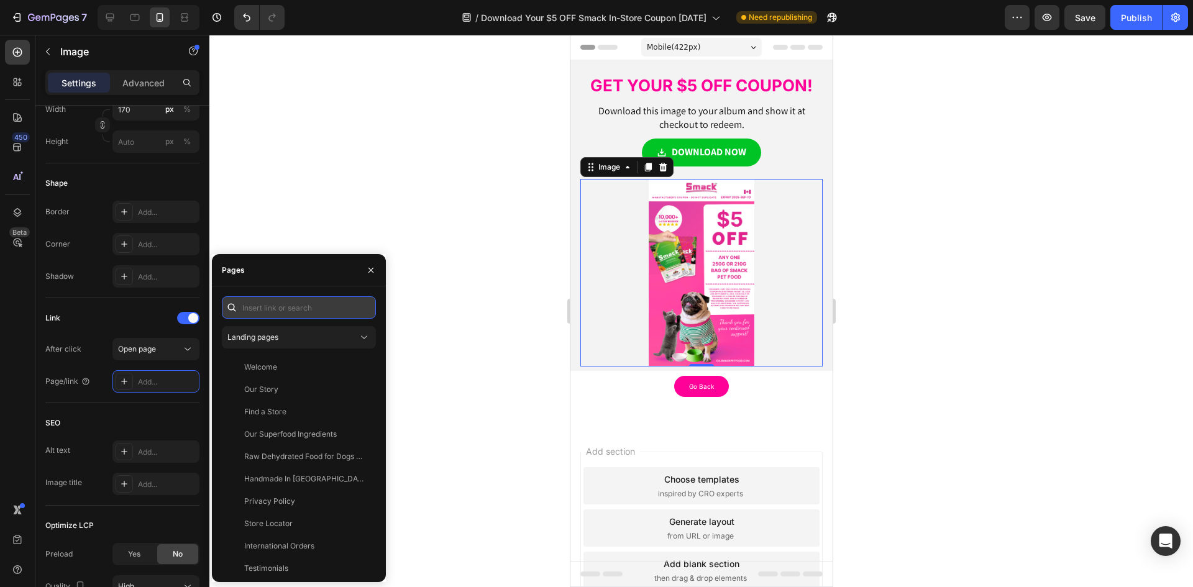
click at [270, 307] on input "text" at bounding box center [299, 307] width 154 height 22
paste input "[URL][DOMAIN_NAME]"
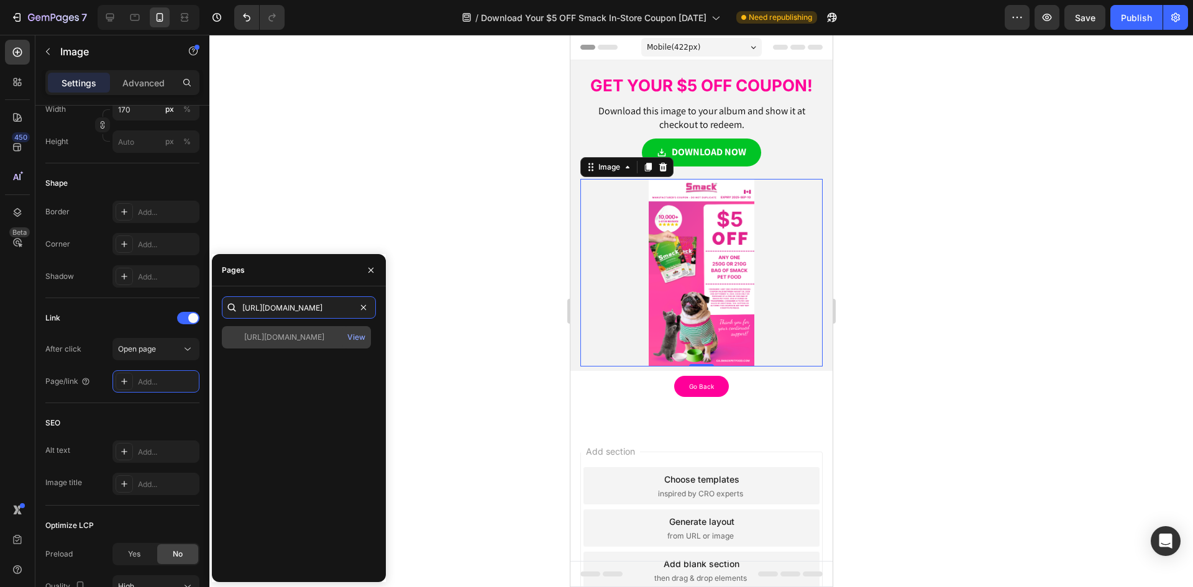
type input "[URL][DOMAIN_NAME]"
click at [278, 341] on div "[URL][DOMAIN_NAME]" at bounding box center [284, 337] width 80 height 11
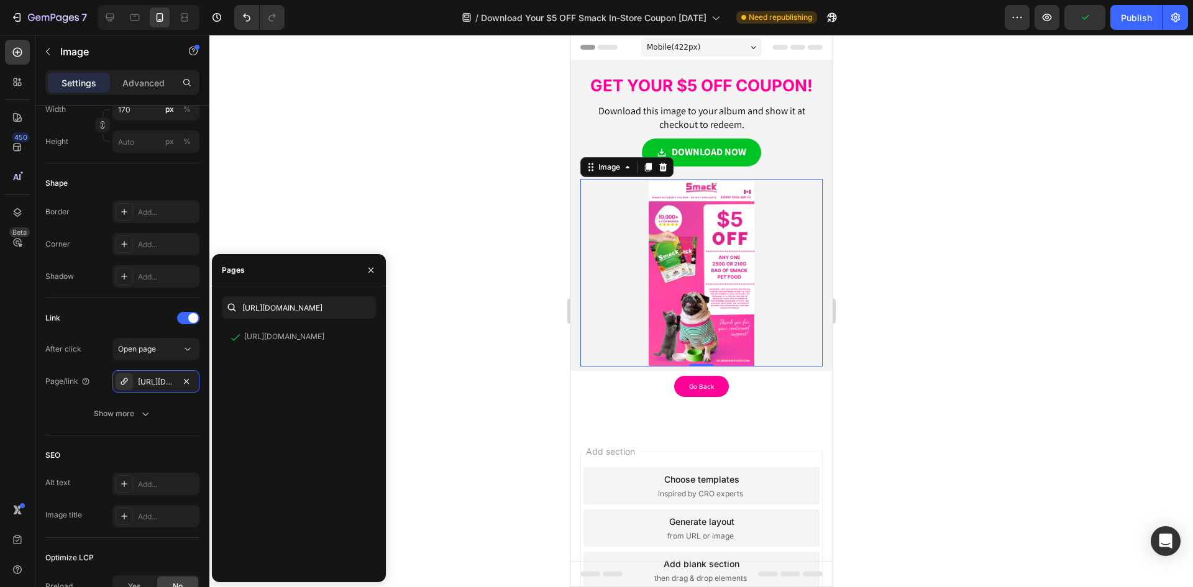
click at [455, 314] on div at bounding box center [701, 311] width 984 height 552
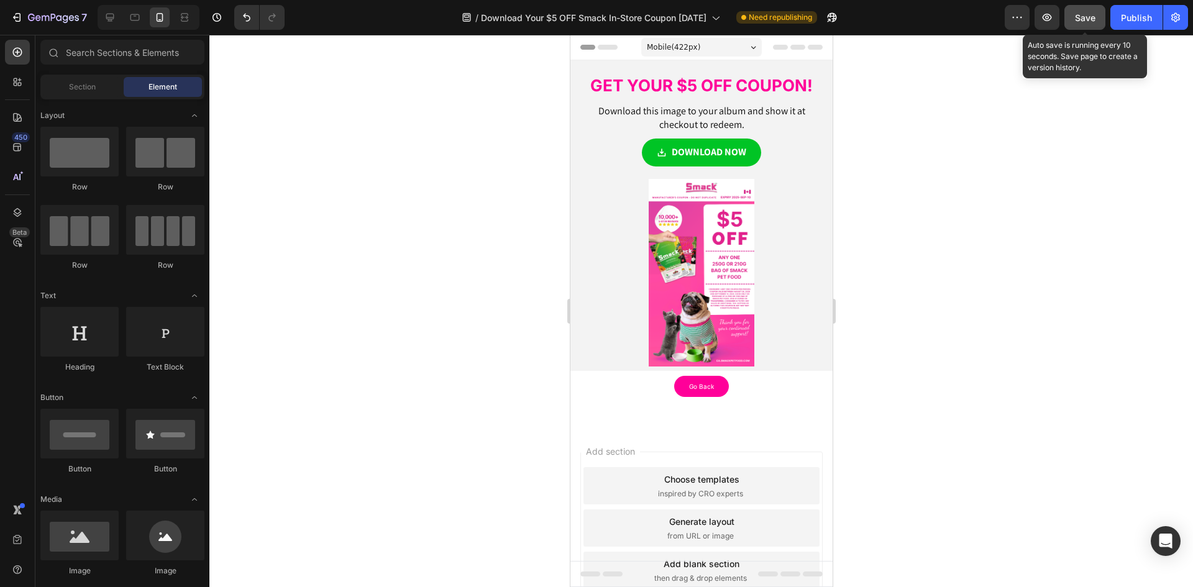
click at [1097, 20] on button "Save" at bounding box center [1084, 17] width 41 height 25
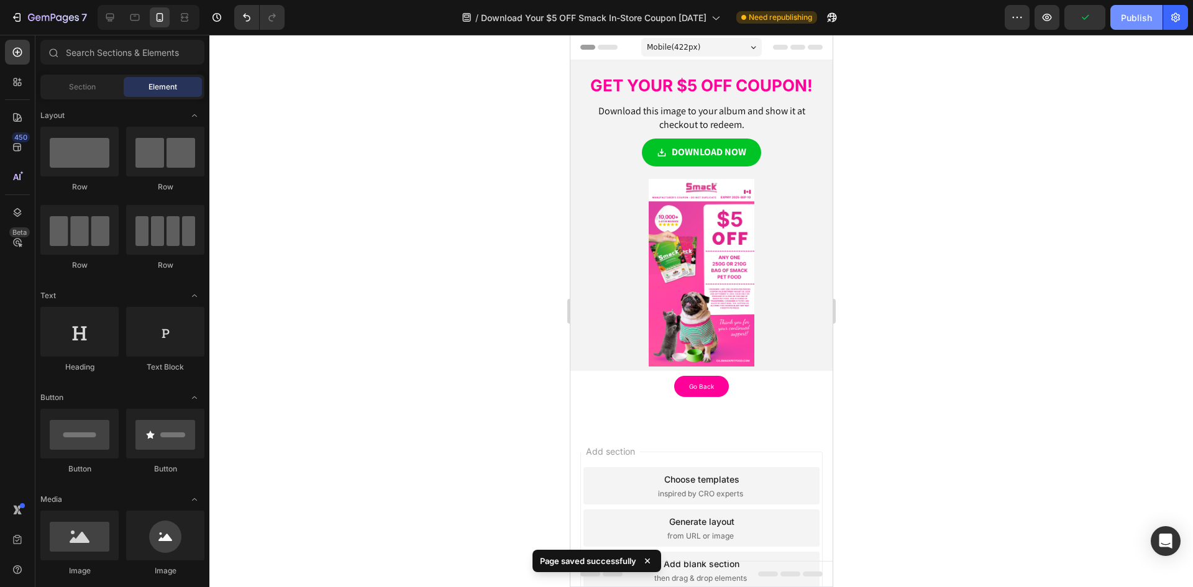
click at [1131, 18] on div "Publish" at bounding box center [1136, 17] width 31 height 13
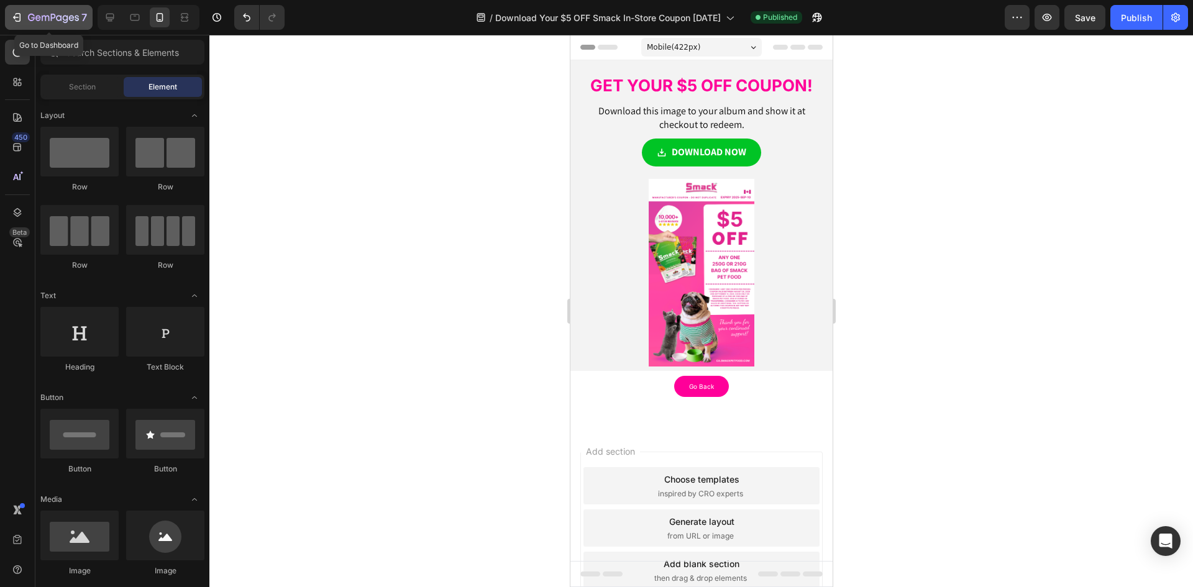
click at [21, 13] on icon "button" at bounding box center [17, 17] width 12 height 12
